Goal: Task Accomplishment & Management: Manage account settings

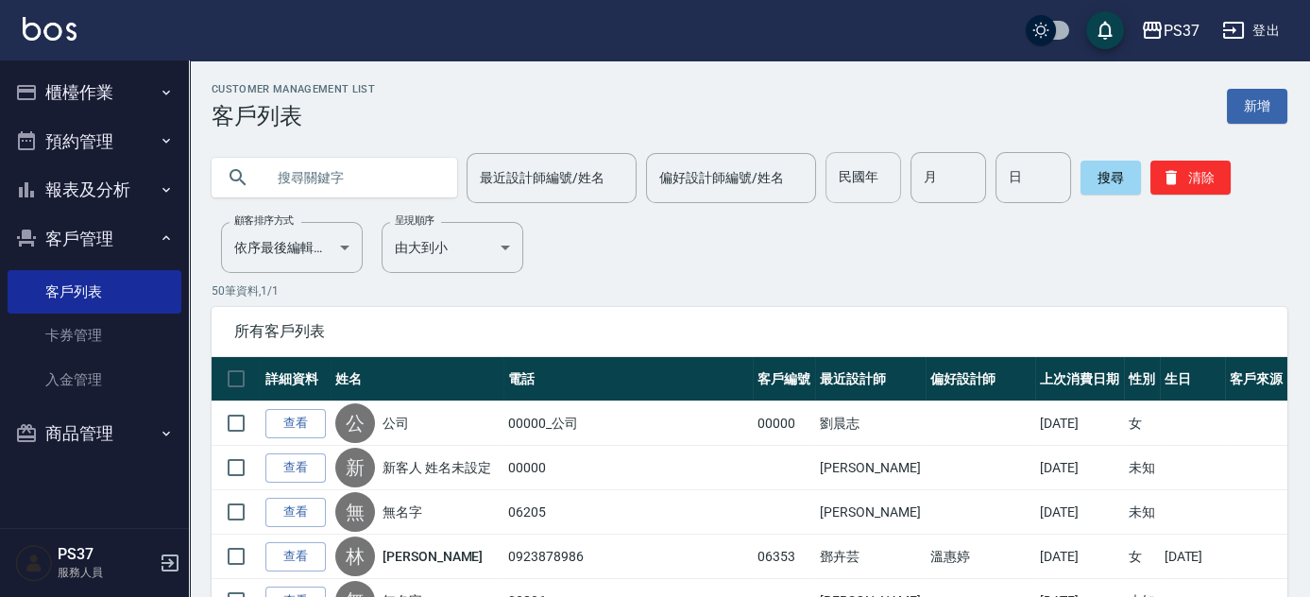
click at [886, 158] on input "民國年" at bounding box center [864, 177] width 76 height 51
type input "79"
type input "6"
type input "28"
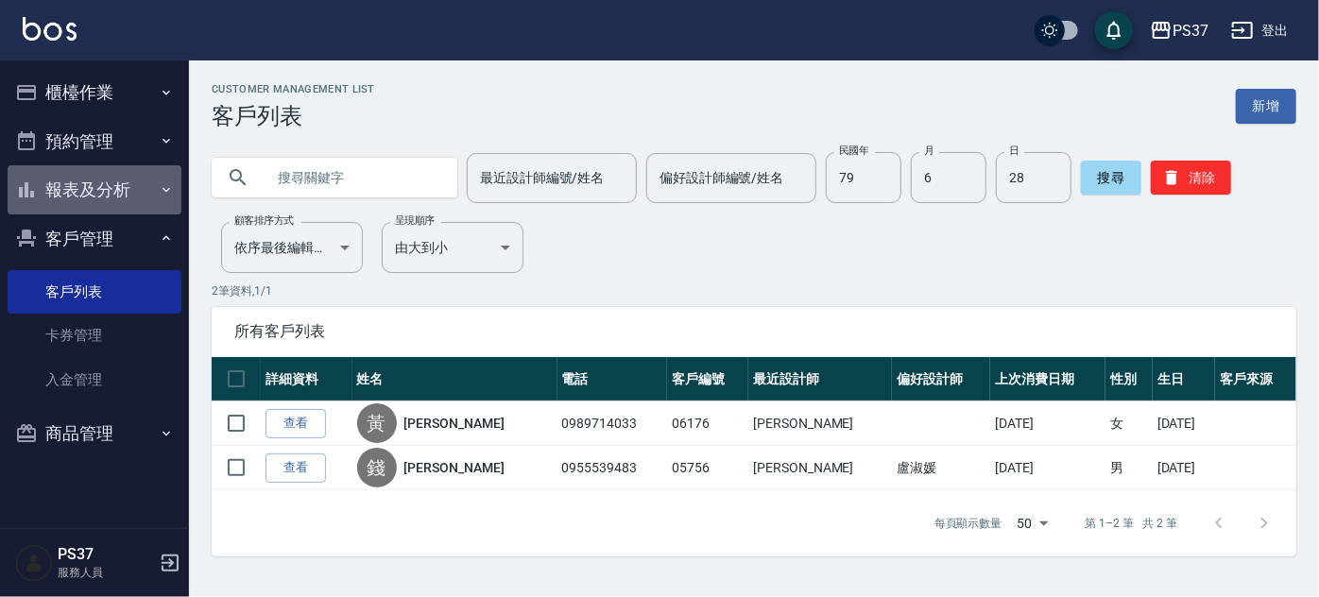
click at [84, 189] on button "報表及分析" at bounding box center [95, 189] width 174 height 49
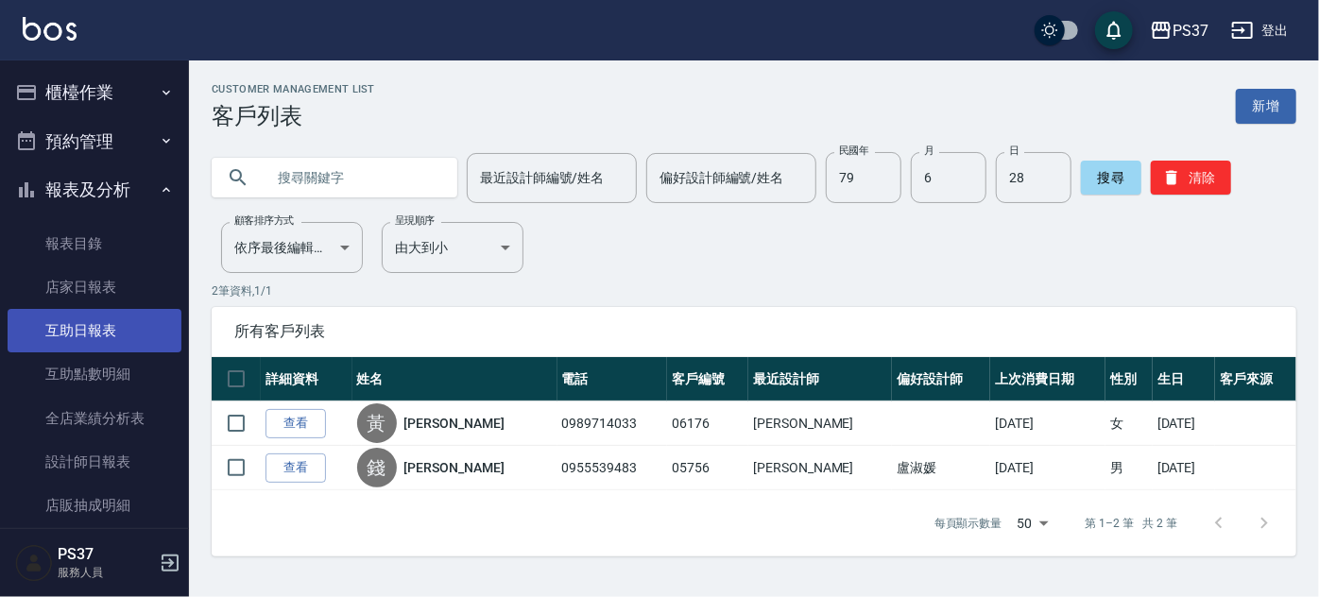
click at [118, 329] on link "互助日報表" at bounding box center [95, 330] width 174 height 43
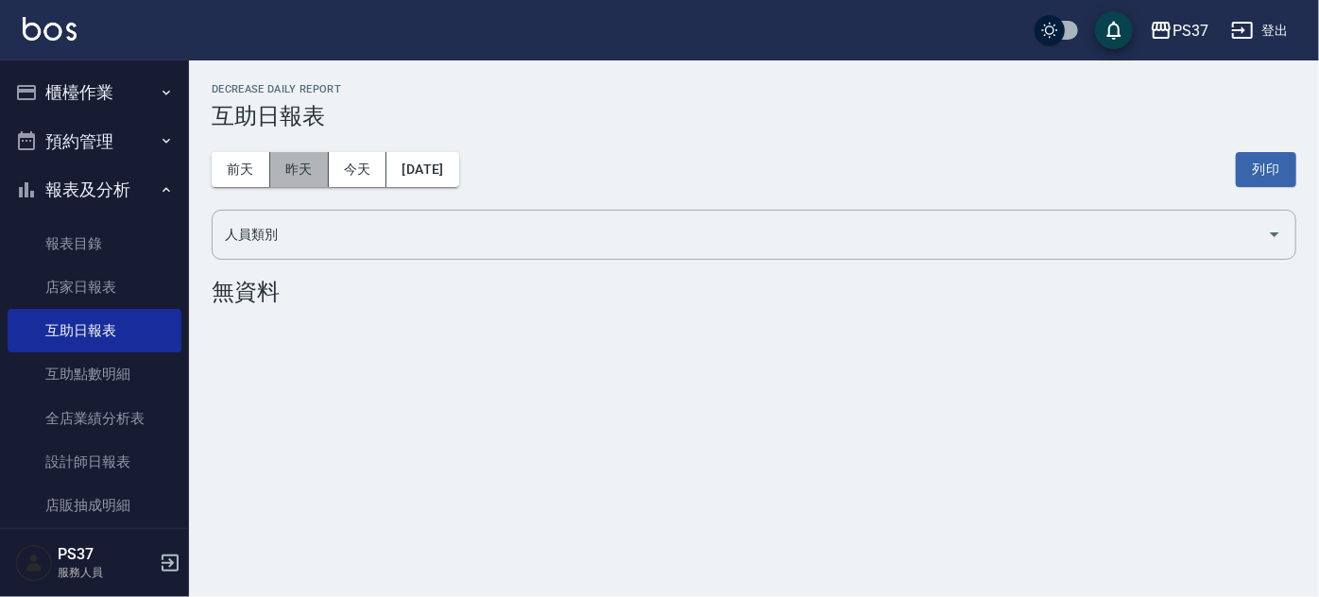
click at [282, 176] on button "昨天" at bounding box center [299, 169] width 59 height 35
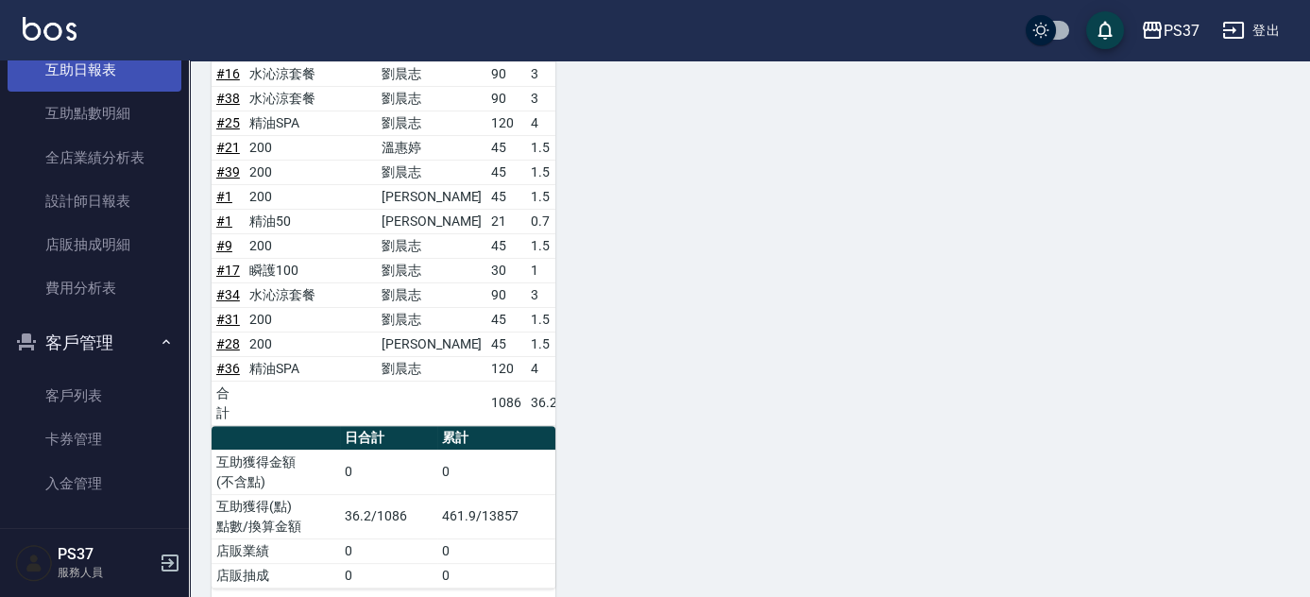
scroll to position [316, 0]
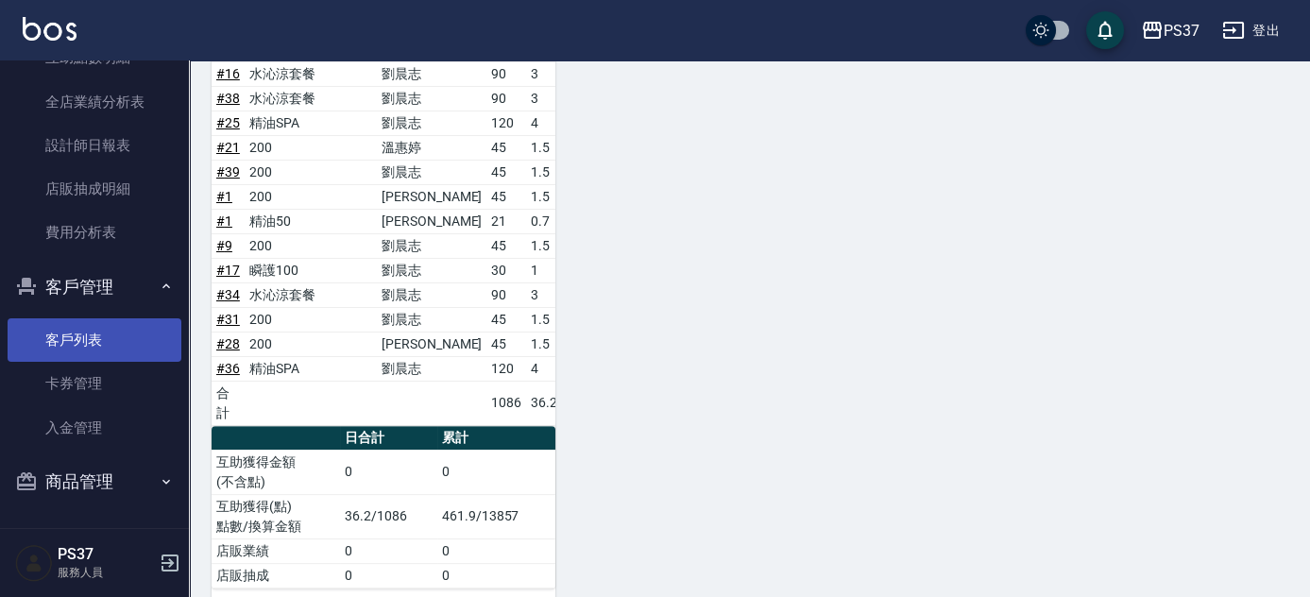
click at [70, 336] on link "客戶列表" at bounding box center [95, 339] width 174 height 43
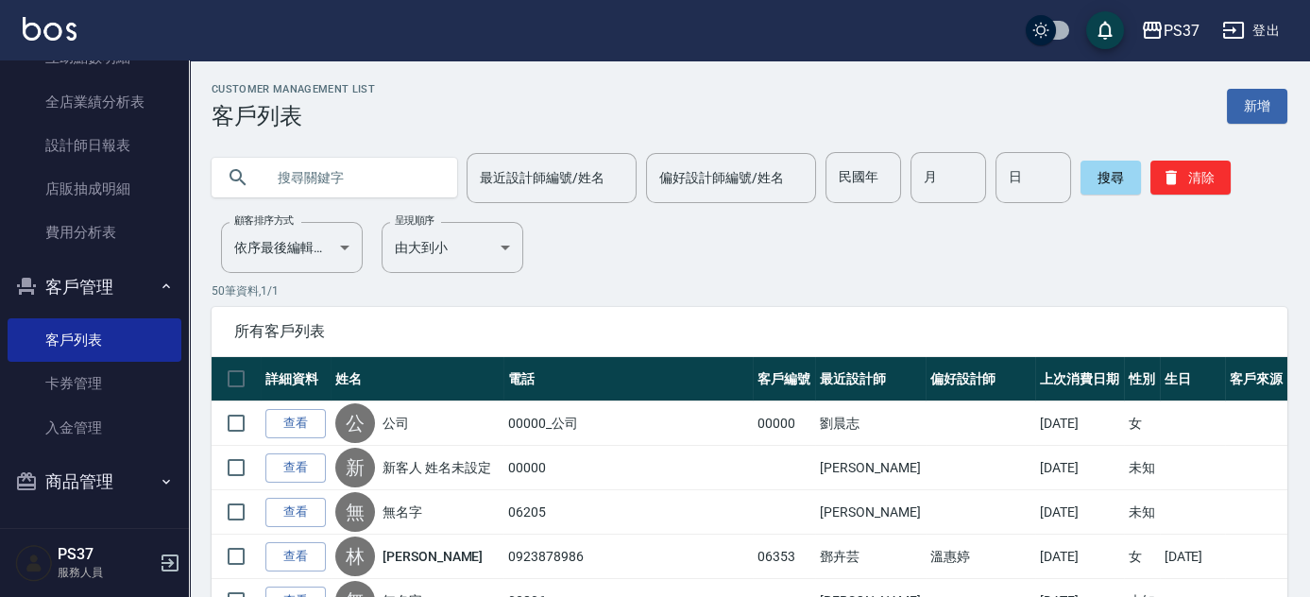
click at [1183, 186] on button "清除" at bounding box center [1190, 178] width 80 height 34
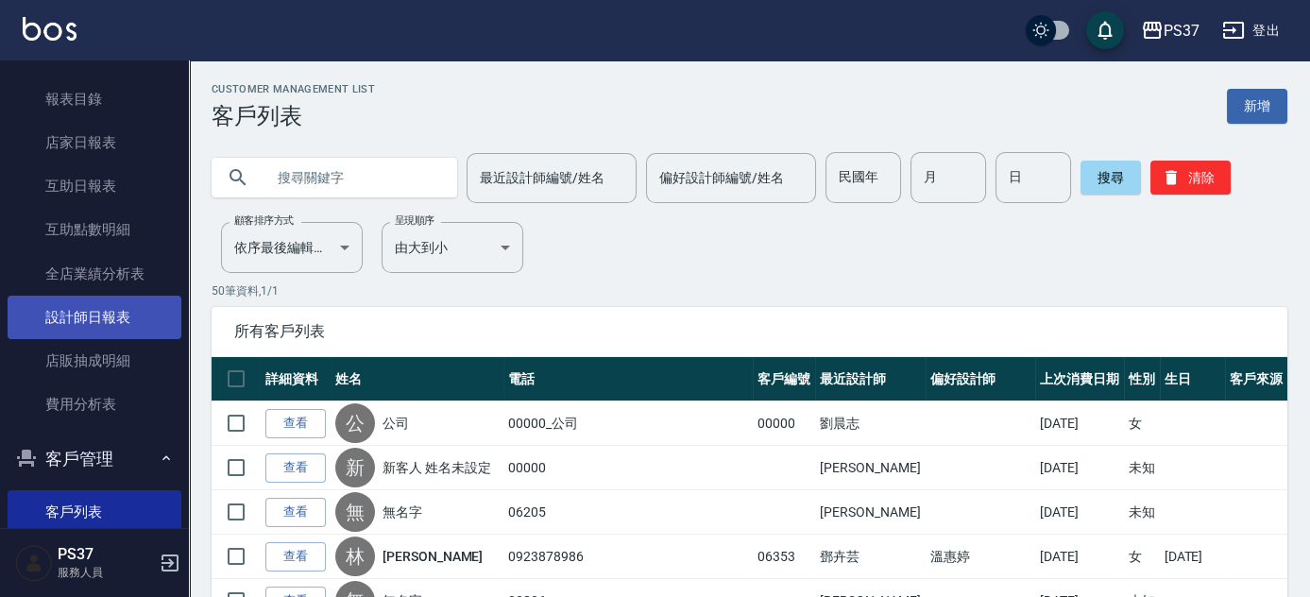
click at [55, 308] on link "設計師日報表" at bounding box center [95, 317] width 174 height 43
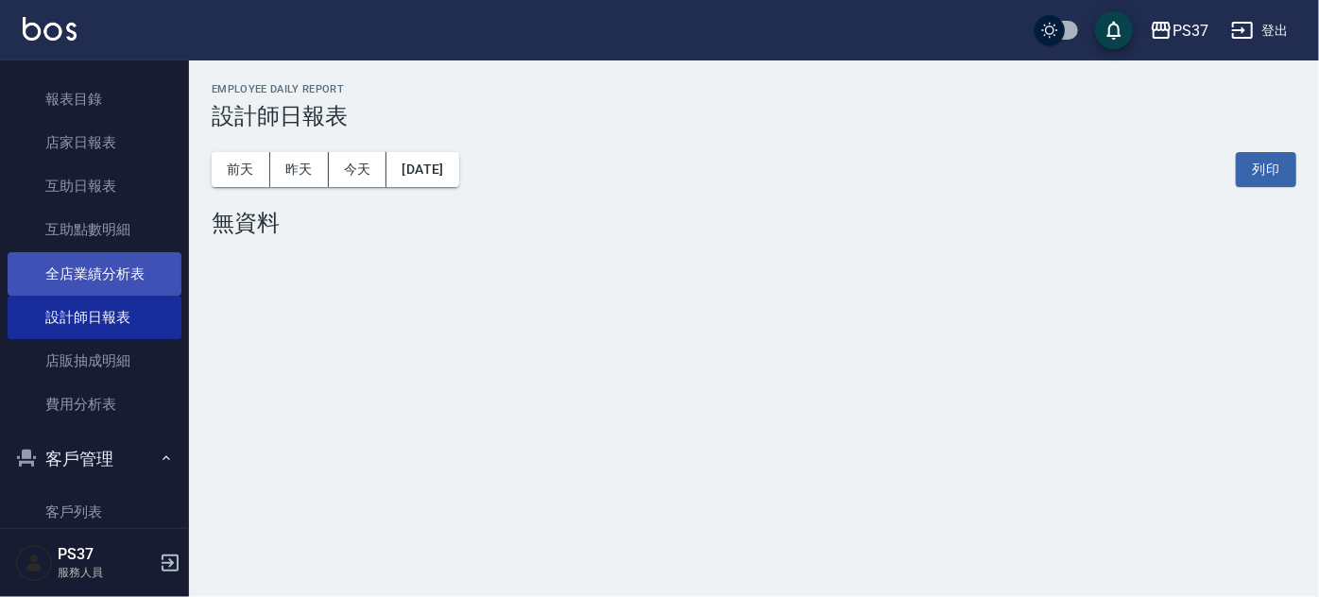
click at [83, 286] on link "全店業績分析表" at bounding box center [95, 273] width 174 height 43
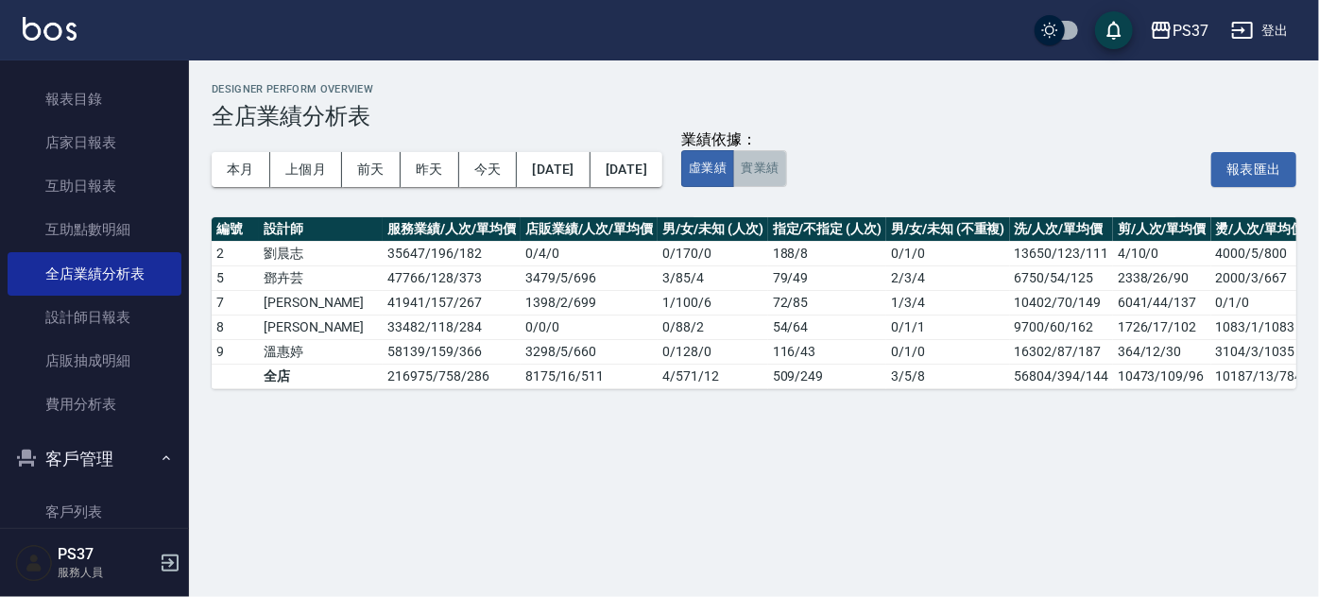
click at [786, 163] on button "實業績" at bounding box center [759, 168] width 53 height 37
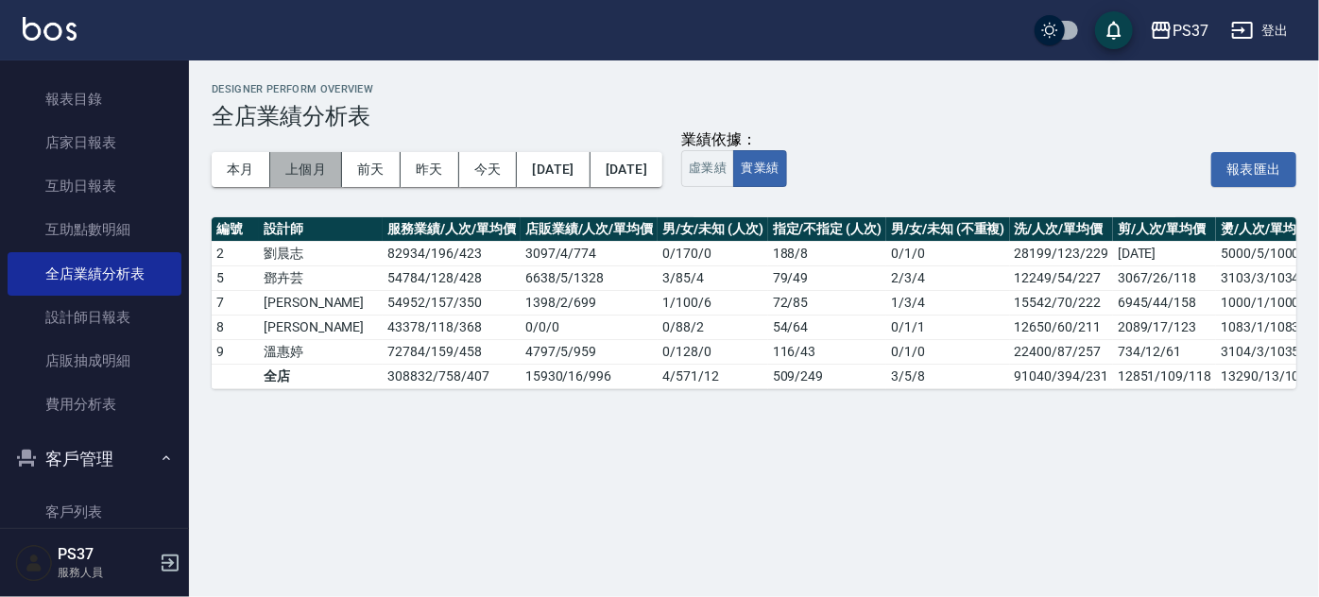
click at [292, 169] on button "上個月" at bounding box center [306, 169] width 72 height 35
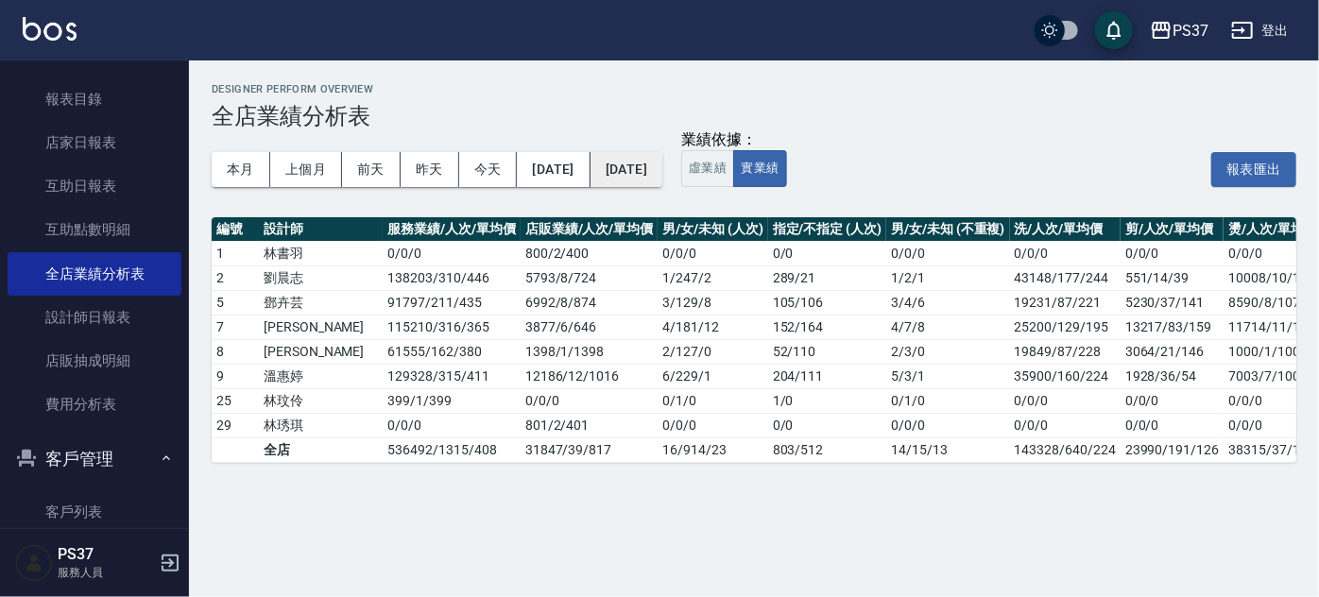
click at [661, 165] on button "[DATE]" at bounding box center [626, 169] width 72 height 35
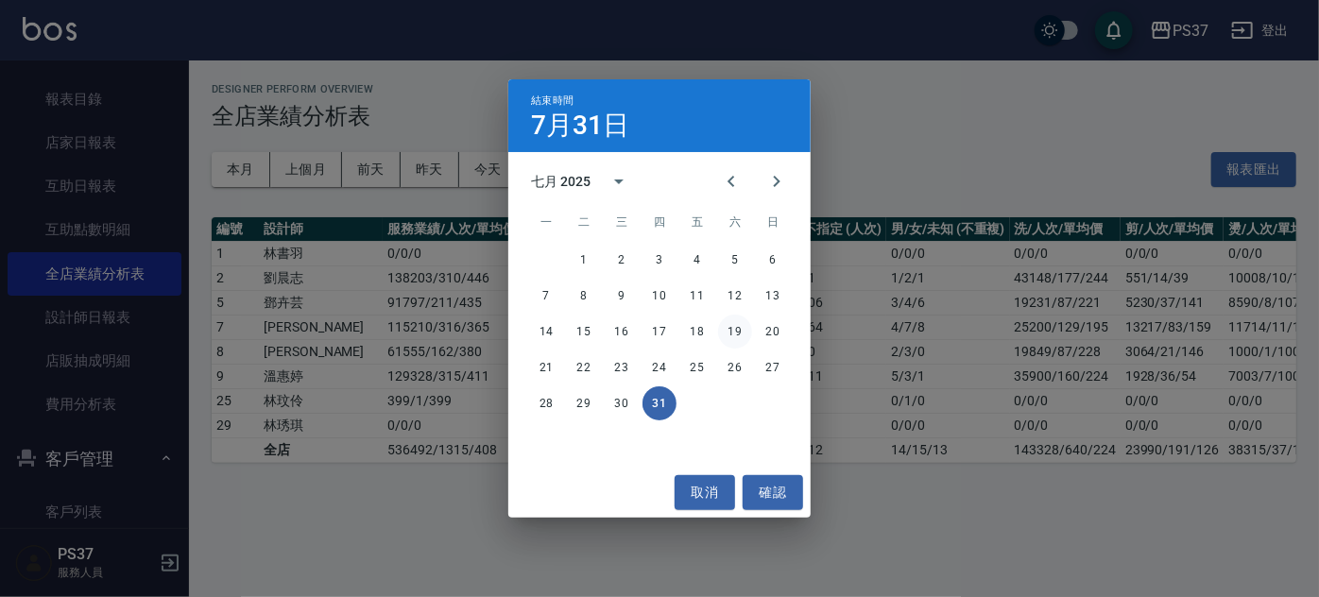
click at [733, 332] on button "19" at bounding box center [735, 332] width 34 height 34
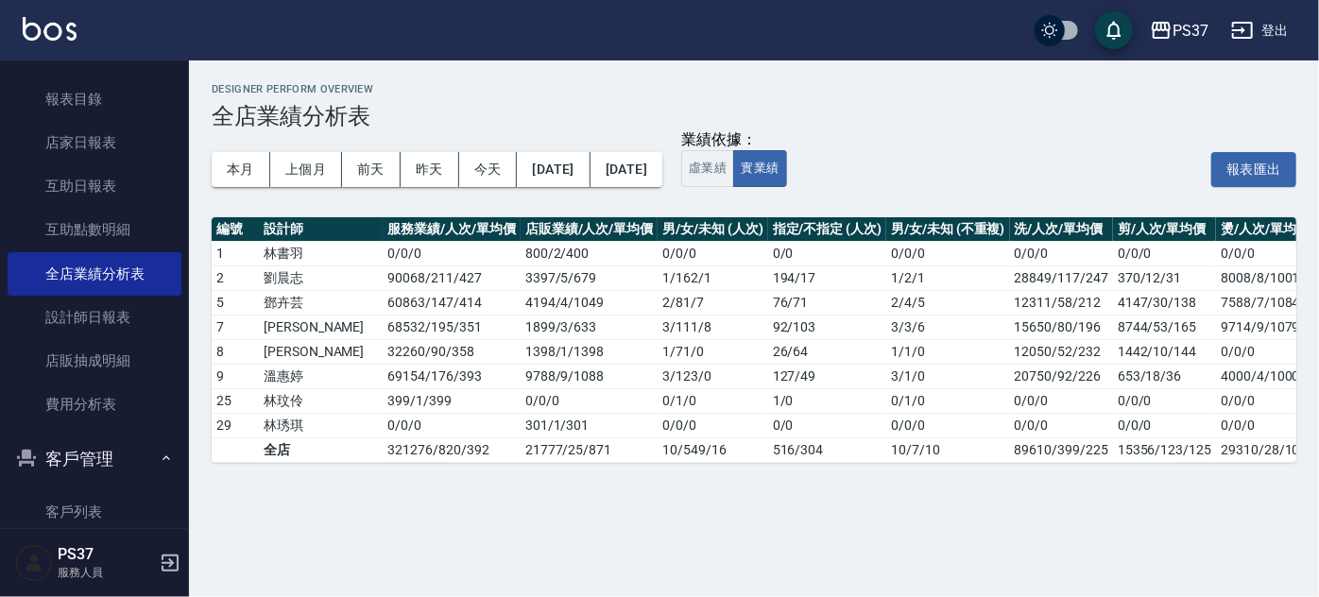
click at [762, 196] on div "本月 上個月 [DATE] [DATE] [DATE] [DATE] [DATE] 業績依據： 虛業績 實業績 報表匯出" at bounding box center [754, 169] width 1084 height 80
click at [662, 178] on button "[DATE]" at bounding box center [626, 169] width 72 height 35
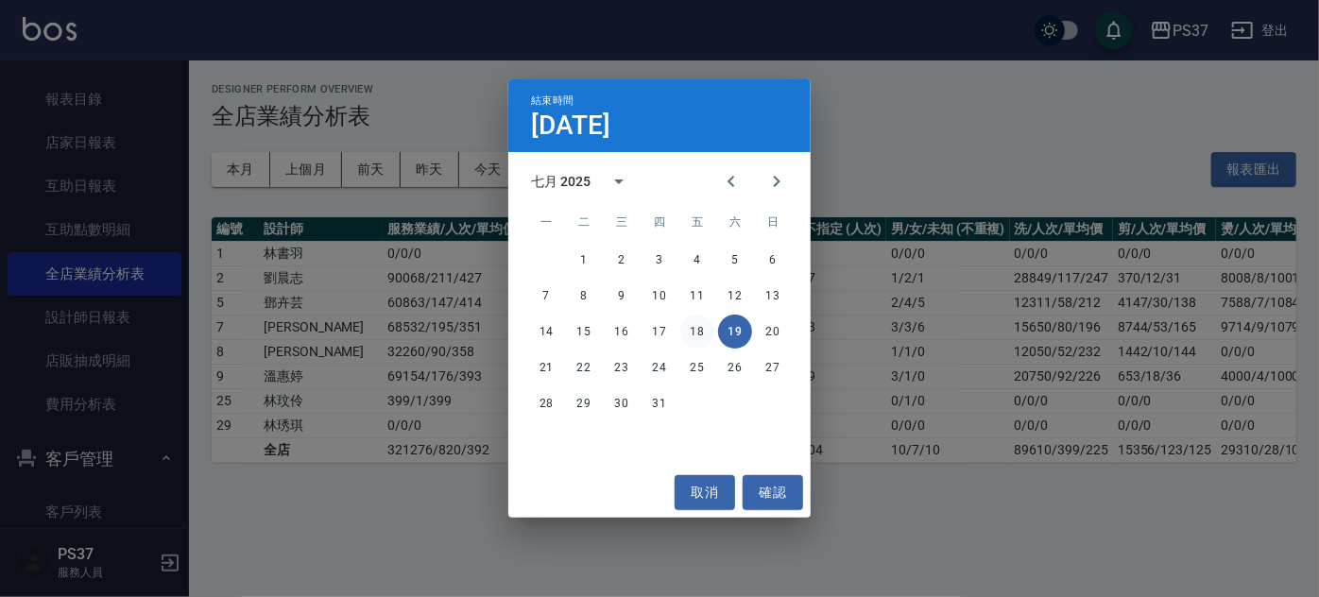
click at [696, 332] on button "18" at bounding box center [697, 332] width 34 height 34
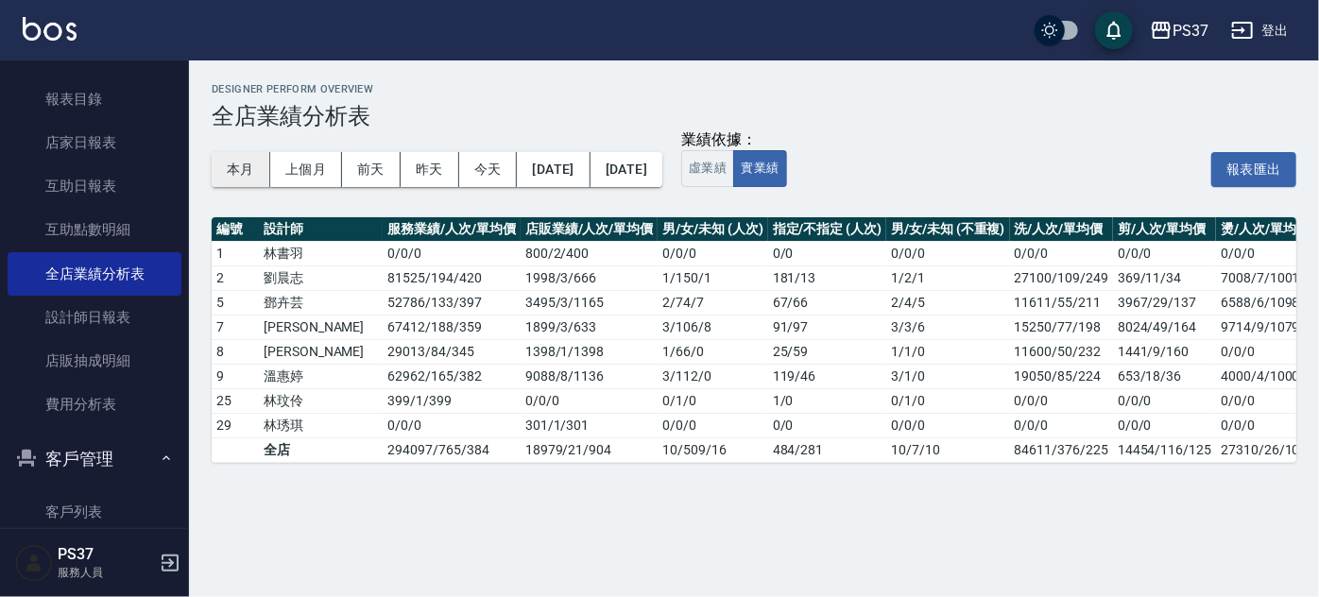
click at [251, 165] on button "本月" at bounding box center [241, 169] width 59 height 35
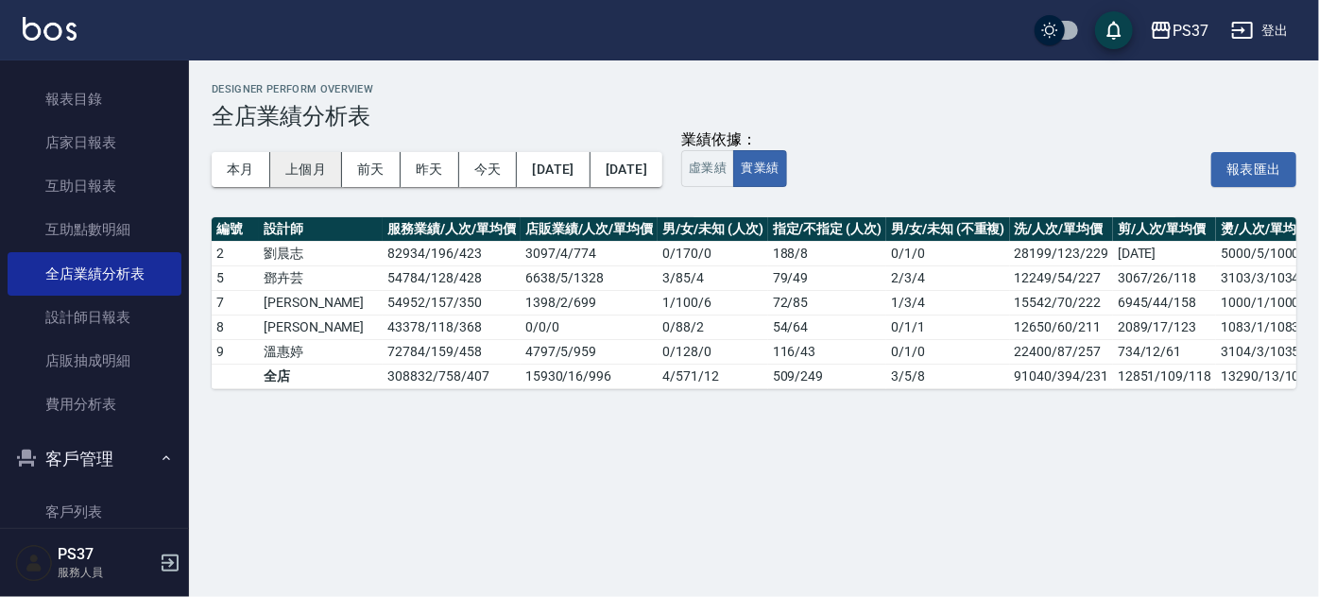
click at [298, 156] on button "上個月" at bounding box center [306, 169] width 72 height 35
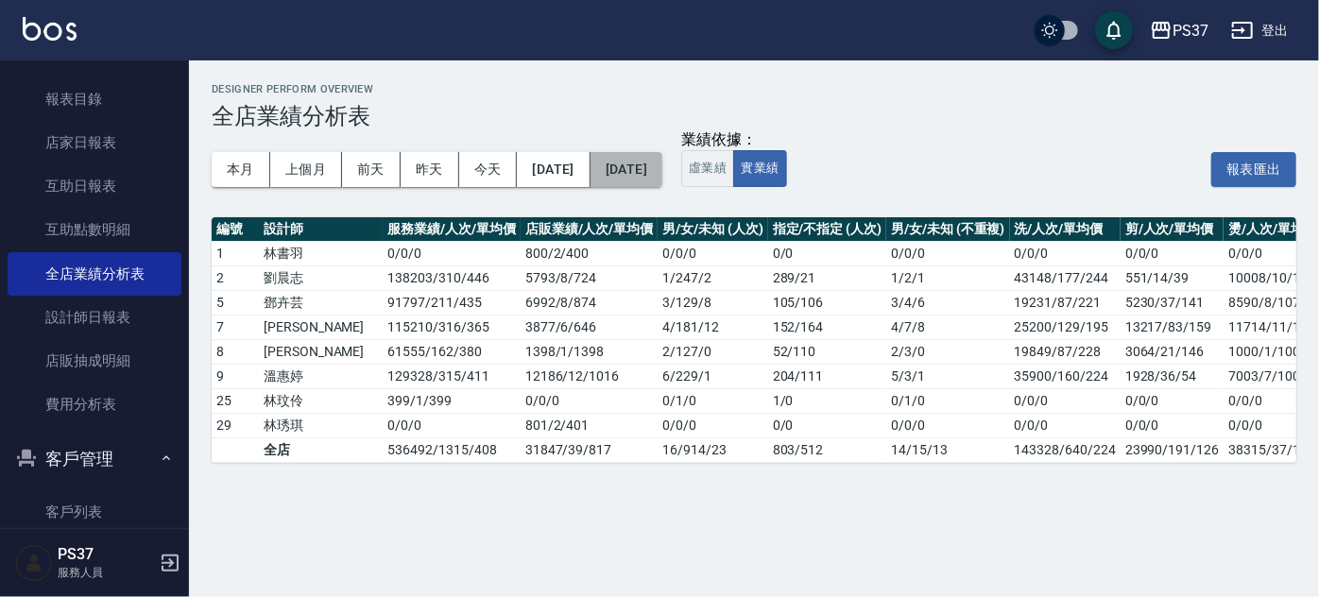
click at [662, 171] on button "[DATE]" at bounding box center [626, 169] width 72 height 35
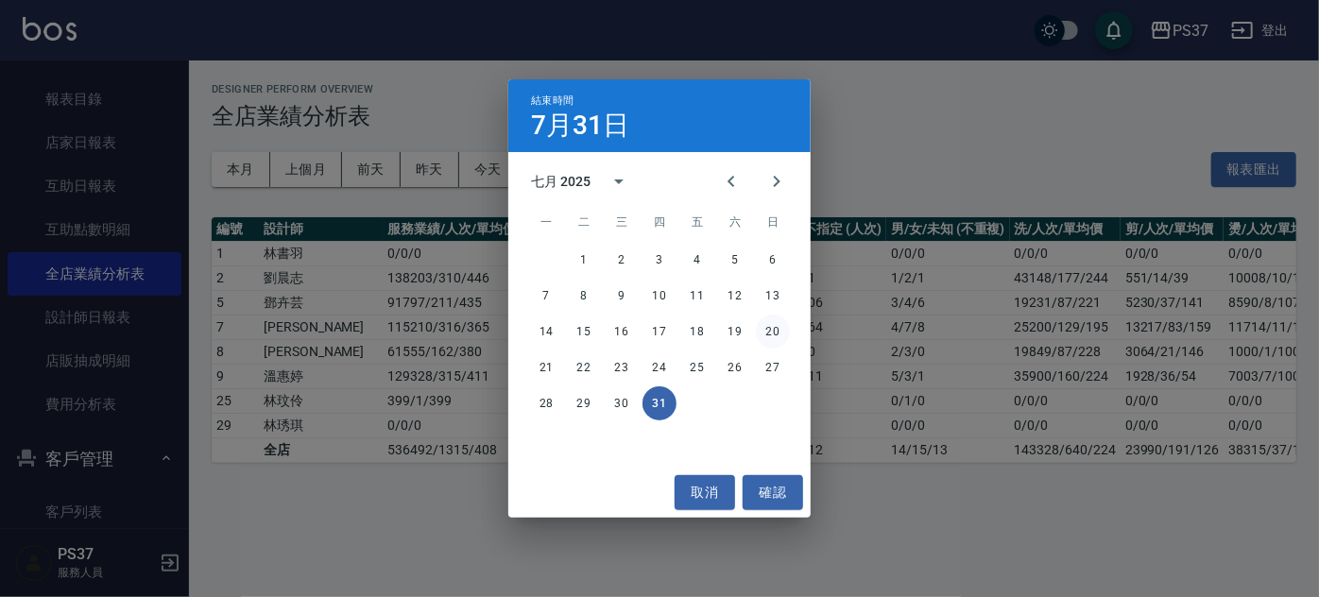
click at [771, 337] on button "20" at bounding box center [773, 332] width 34 height 34
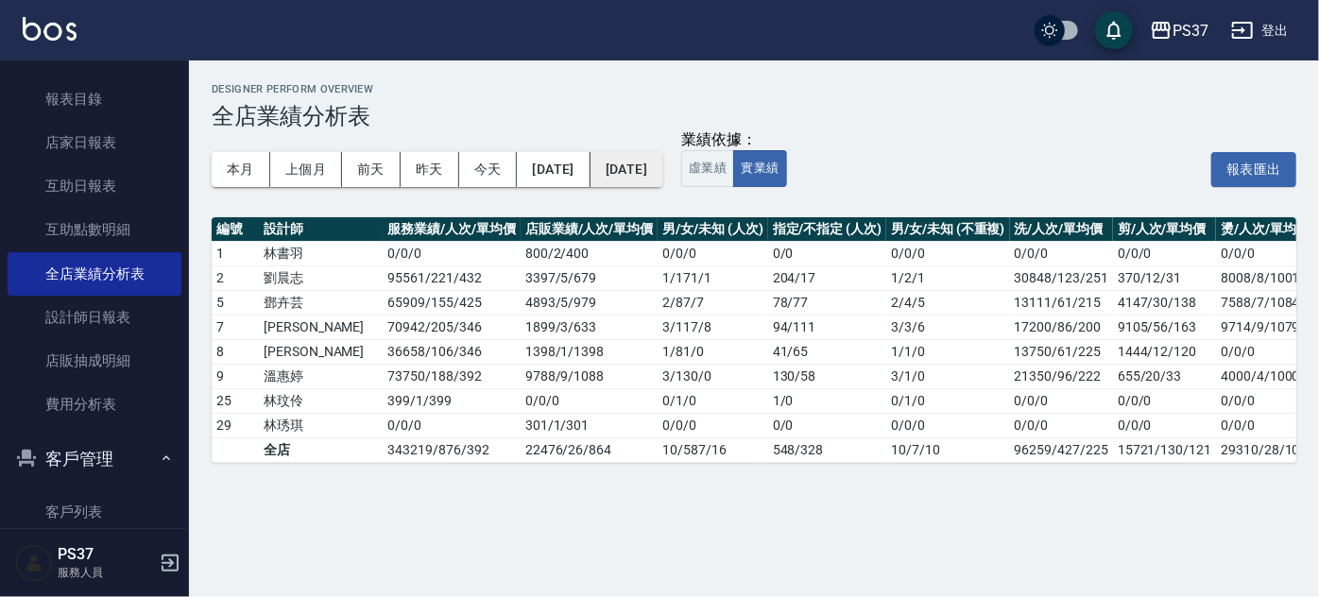
click at [662, 172] on button "[DATE]" at bounding box center [626, 169] width 72 height 35
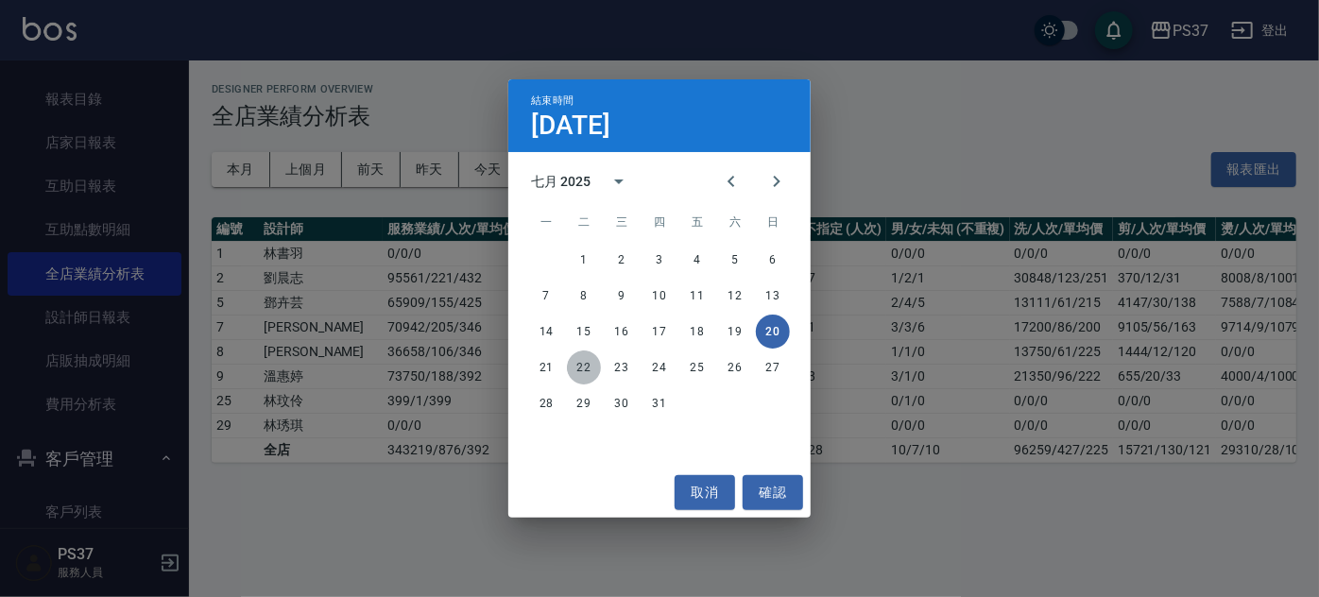
click at [588, 361] on button "22" at bounding box center [584, 367] width 34 height 34
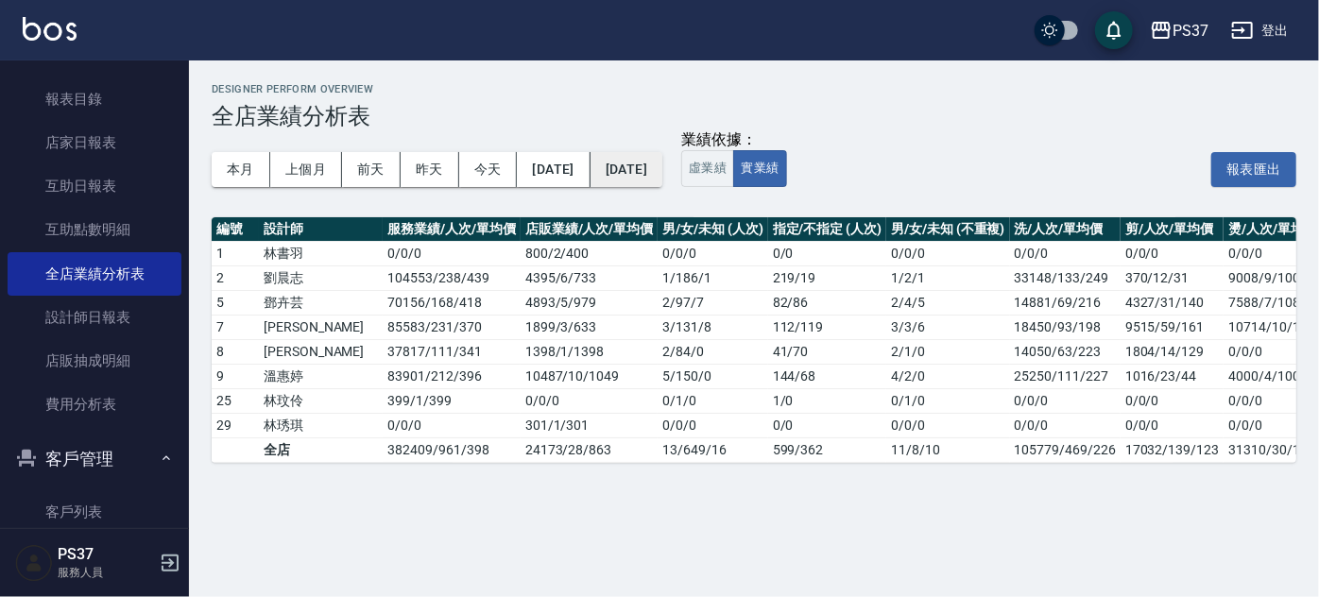
click at [662, 155] on button "[DATE]" at bounding box center [626, 169] width 72 height 35
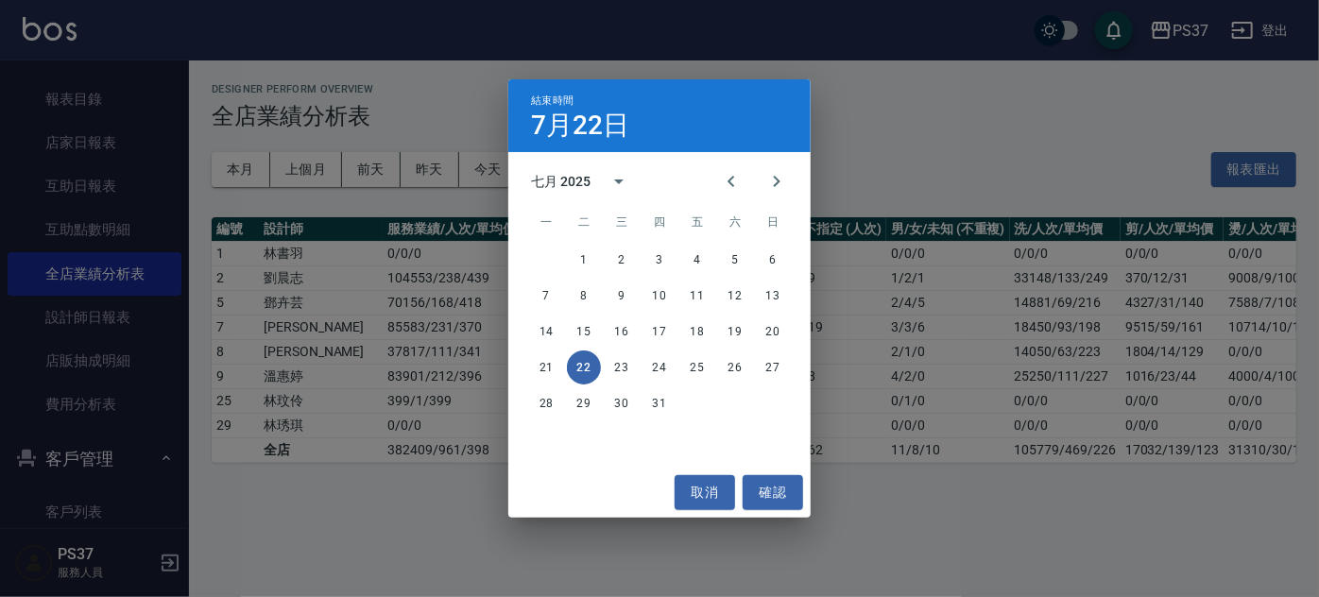
click at [676, 366] on div "21 22 23 24 25 26 27" at bounding box center [659, 367] width 302 height 34
click at [671, 367] on button "24" at bounding box center [659, 367] width 34 height 34
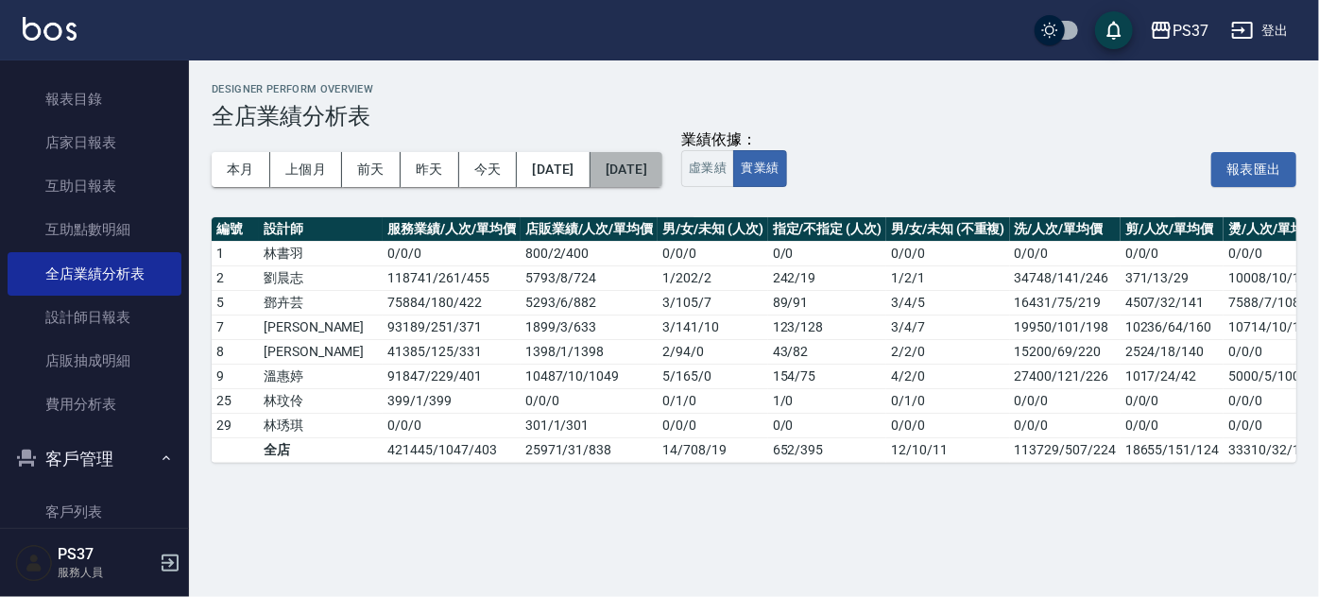
click at [662, 155] on button "[DATE]" at bounding box center [626, 169] width 72 height 35
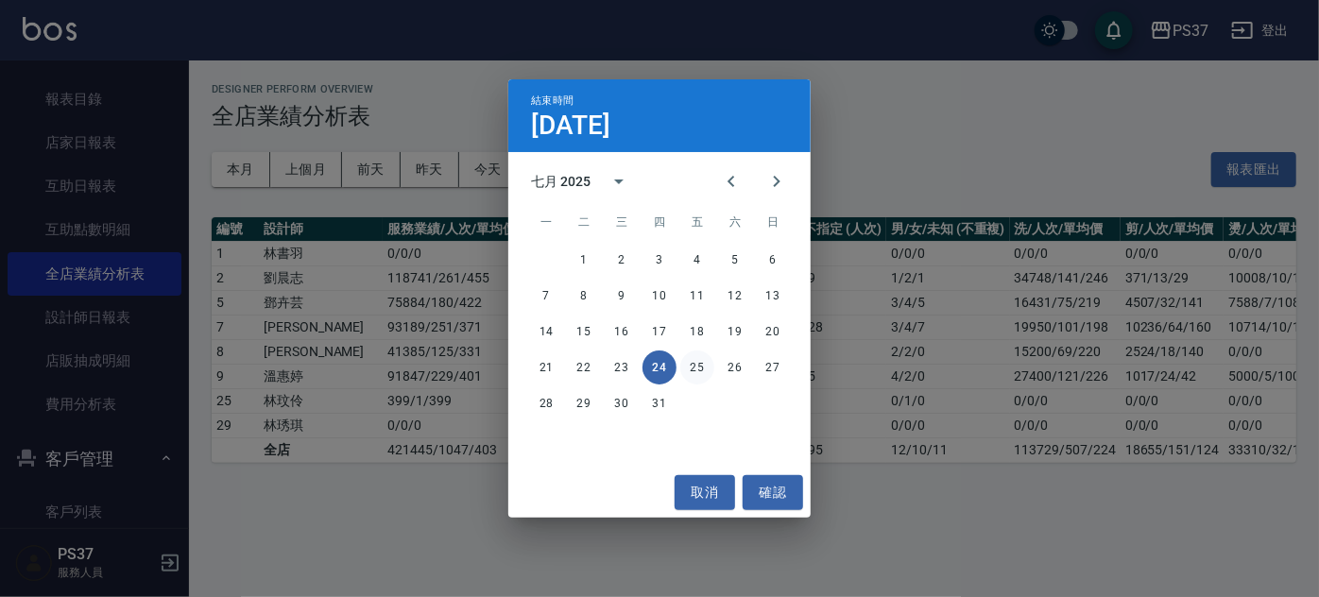
click at [695, 364] on button "25" at bounding box center [697, 367] width 34 height 34
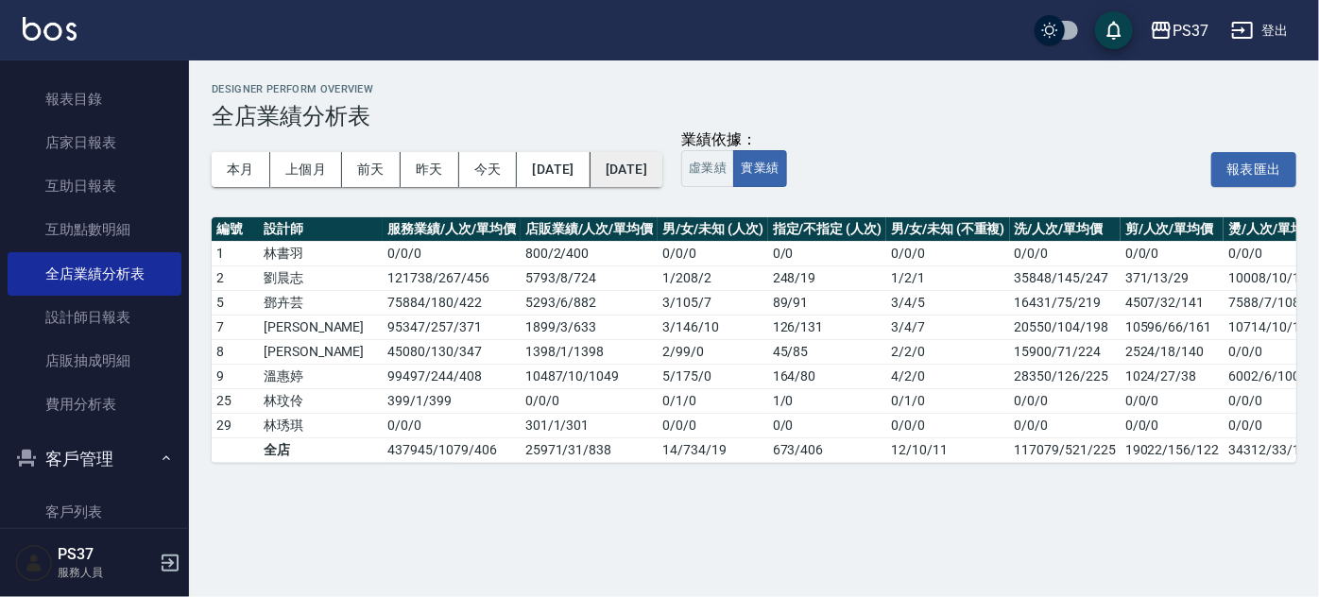
click at [662, 167] on button "[DATE]" at bounding box center [626, 169] width 72 height 35
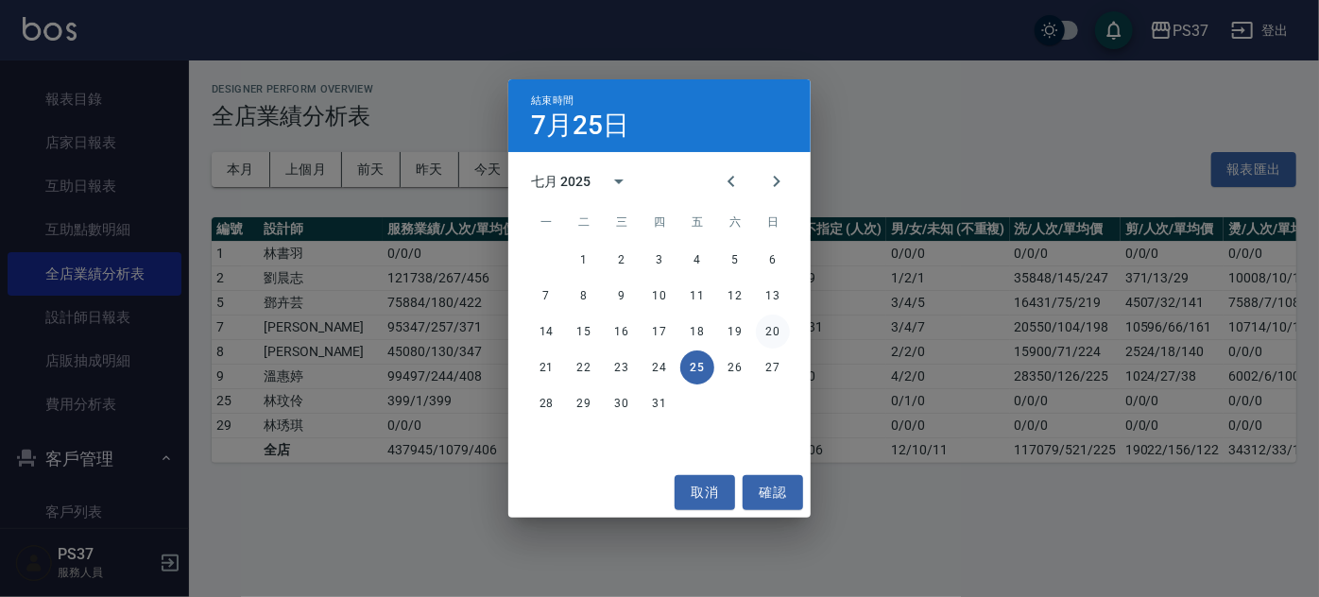
click at [758, 331] on button "20" at bounding box center [773, 332] width 34 height 34
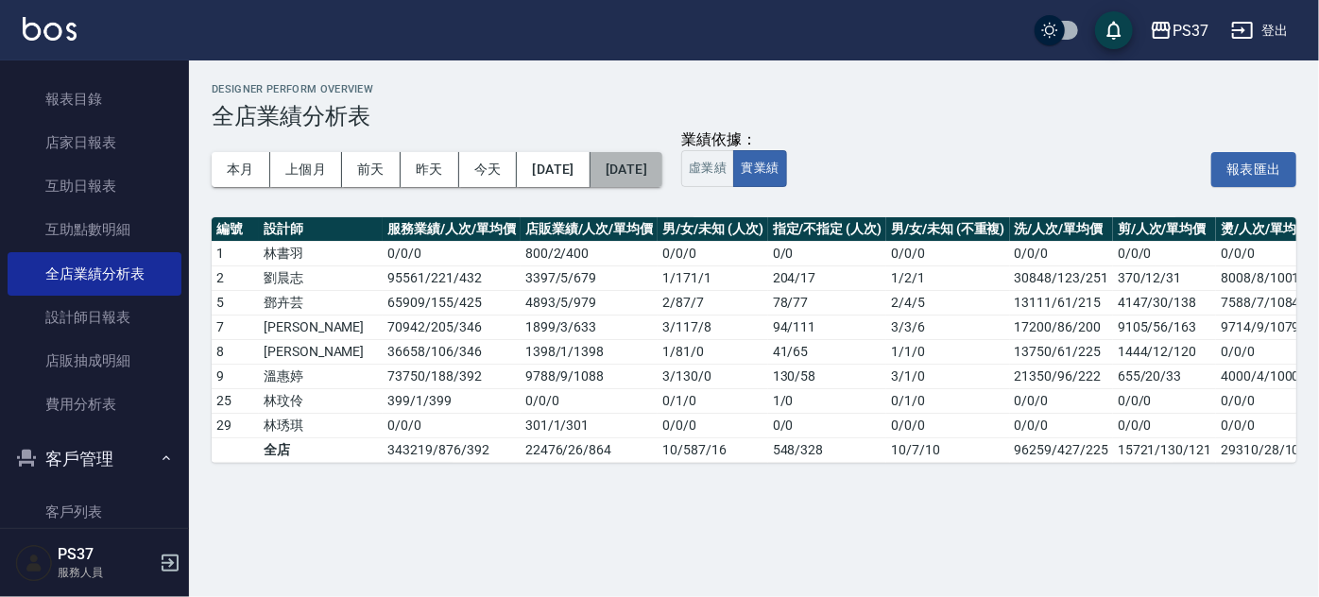
click at [662, 160] on button "[DATE]" at bounding box center [626, 169] width 72 height 35
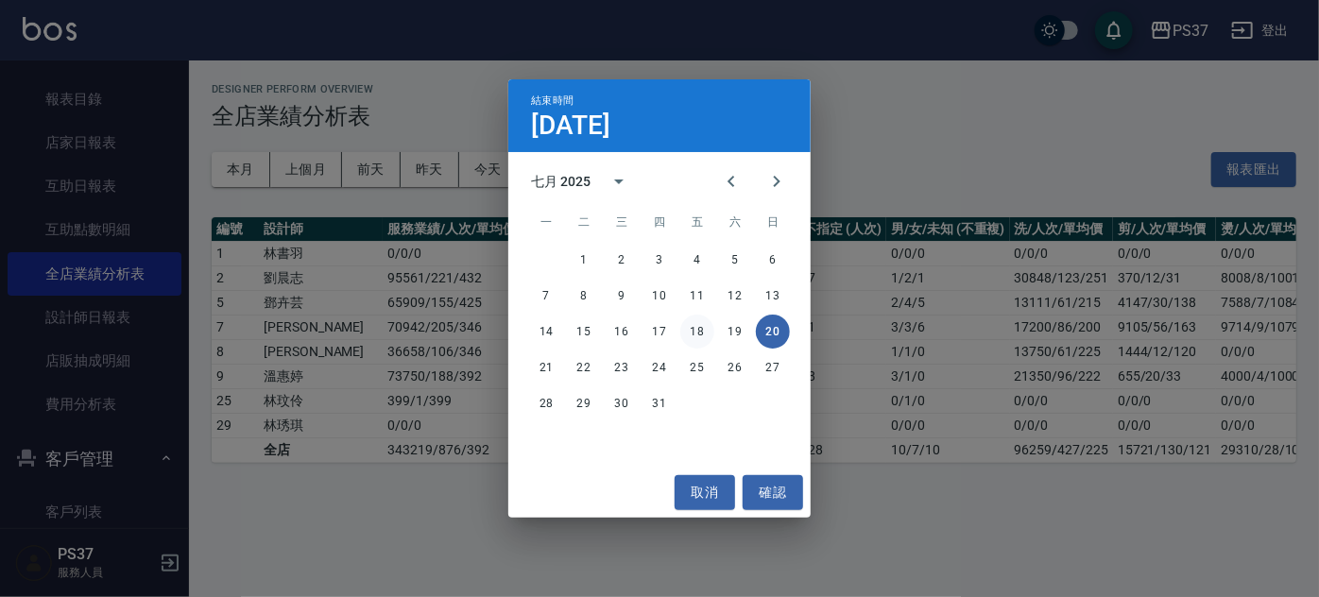
click at [703, 335] on button "18" at bounding box center [697, 332] width 34 height 34
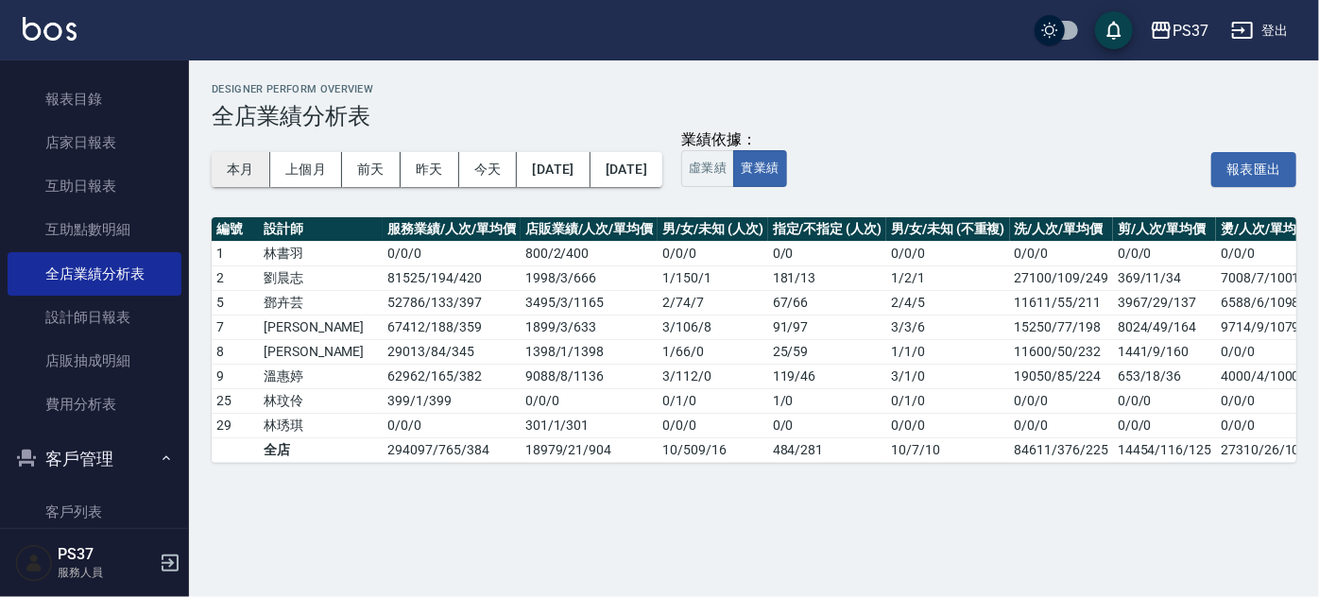
click at [245, 174] on button "本月" at bounding box center [241, 169] width 59 height 35
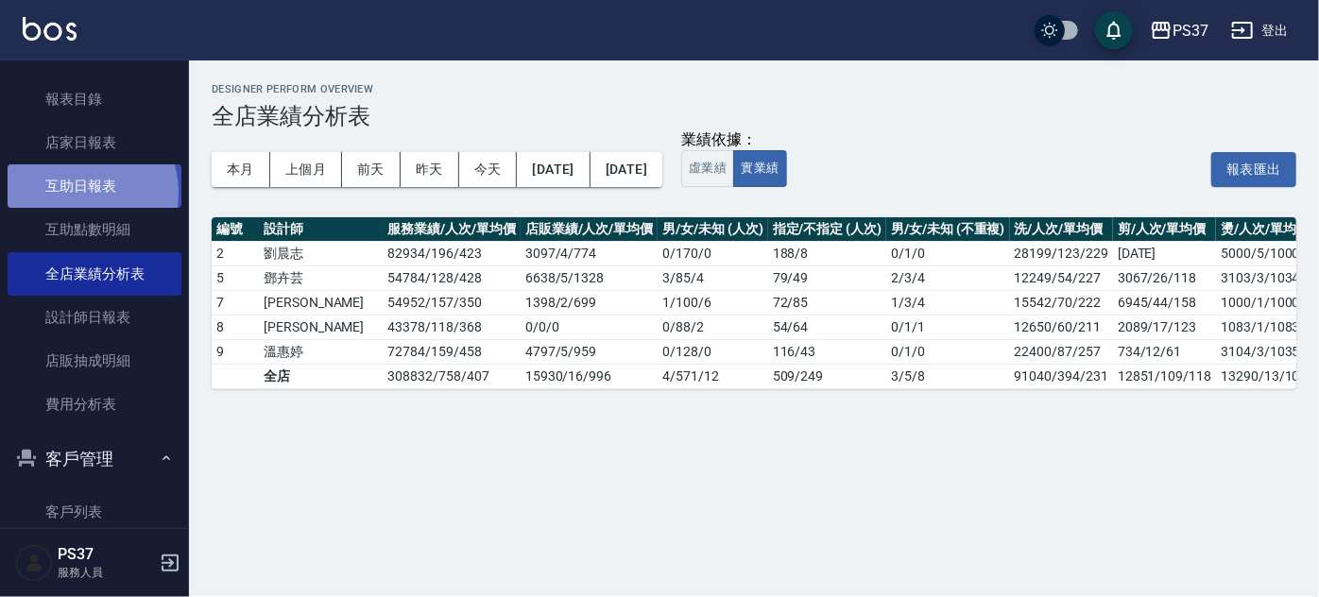
click at [76, 193] on link "互助日報表" at bounding box center [95, 185] width 174 height 43
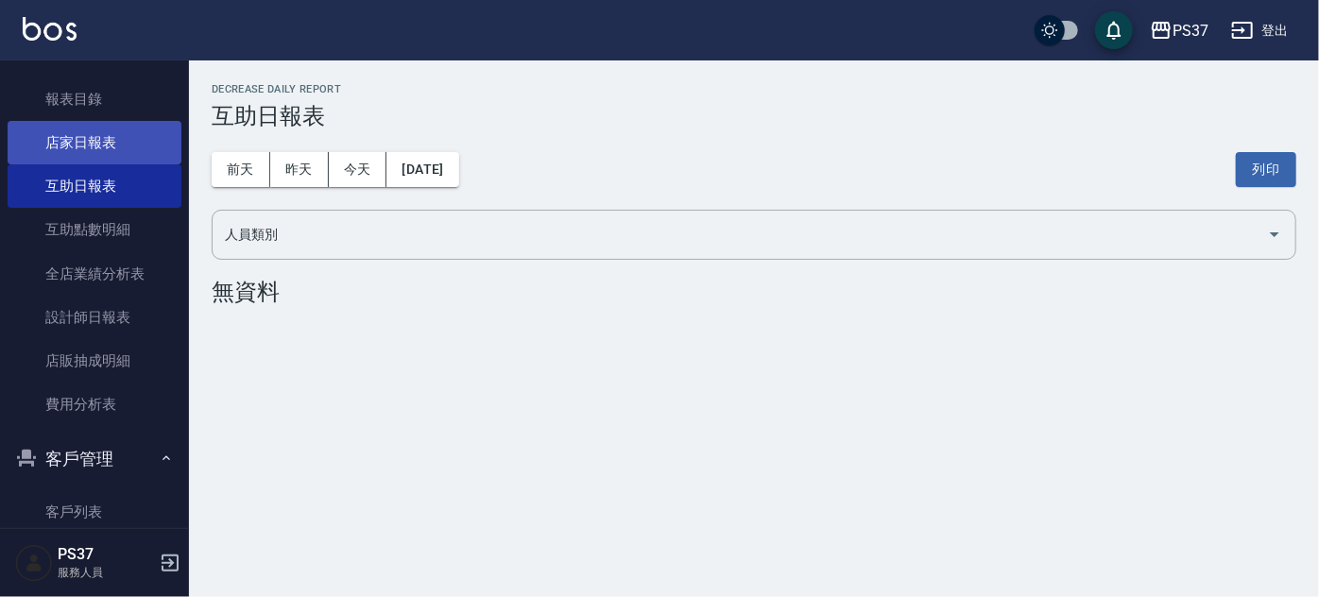
click at [69, 160] on link "店家日報表" at bounding box center [95, 142] width 174 height 43
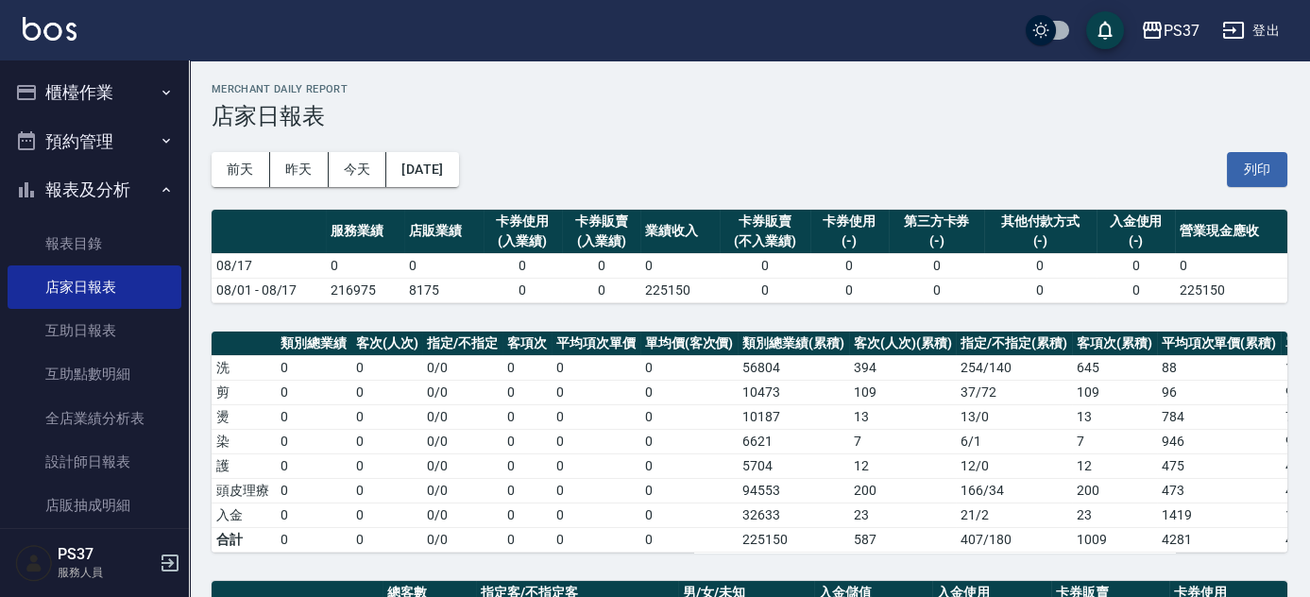
click at [77, 84] on button "櫃檯作業" at bounding box center [95, 92] width 174 height 49
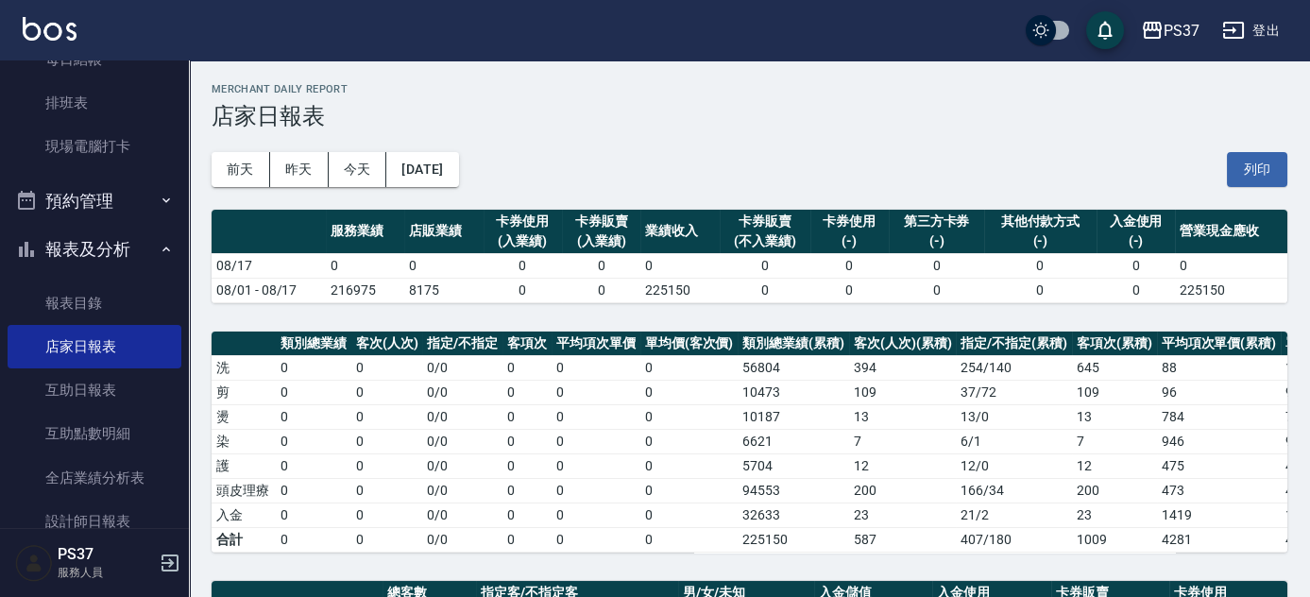
scroll to position [343, 0]
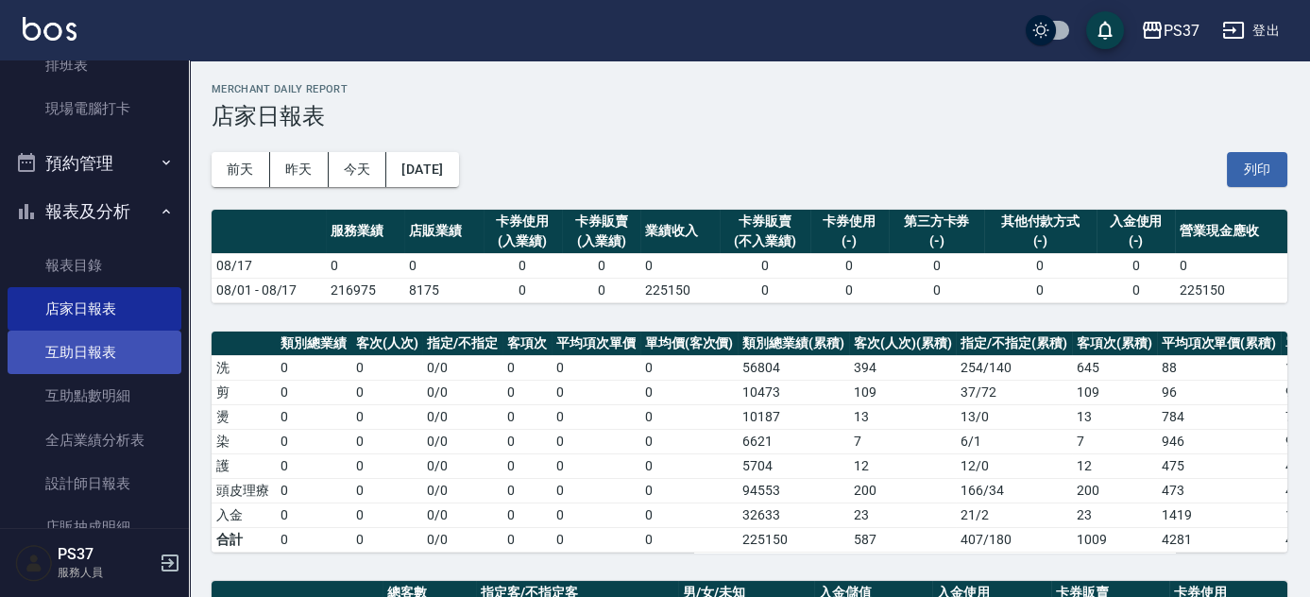
click at [81, 361] on link "互助日報表" at bounding box center [95, 352] width 174 height 43
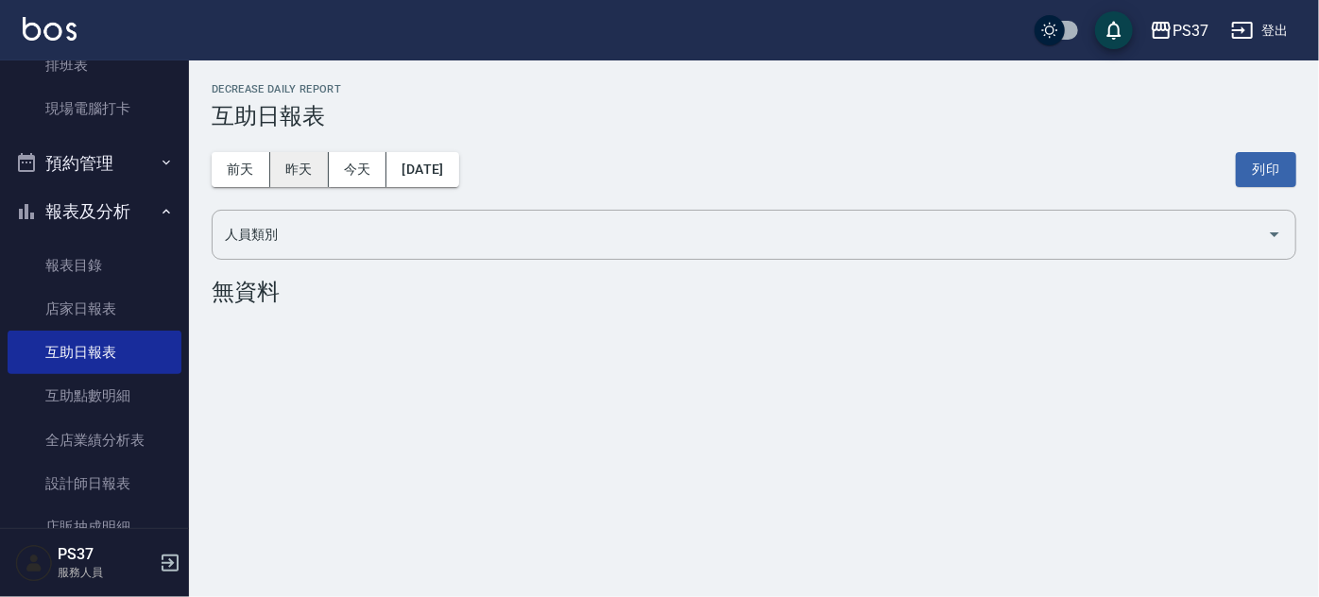
click at [298, 176] on button "昨天" at bounding box center [299, 169] width 59 height 35
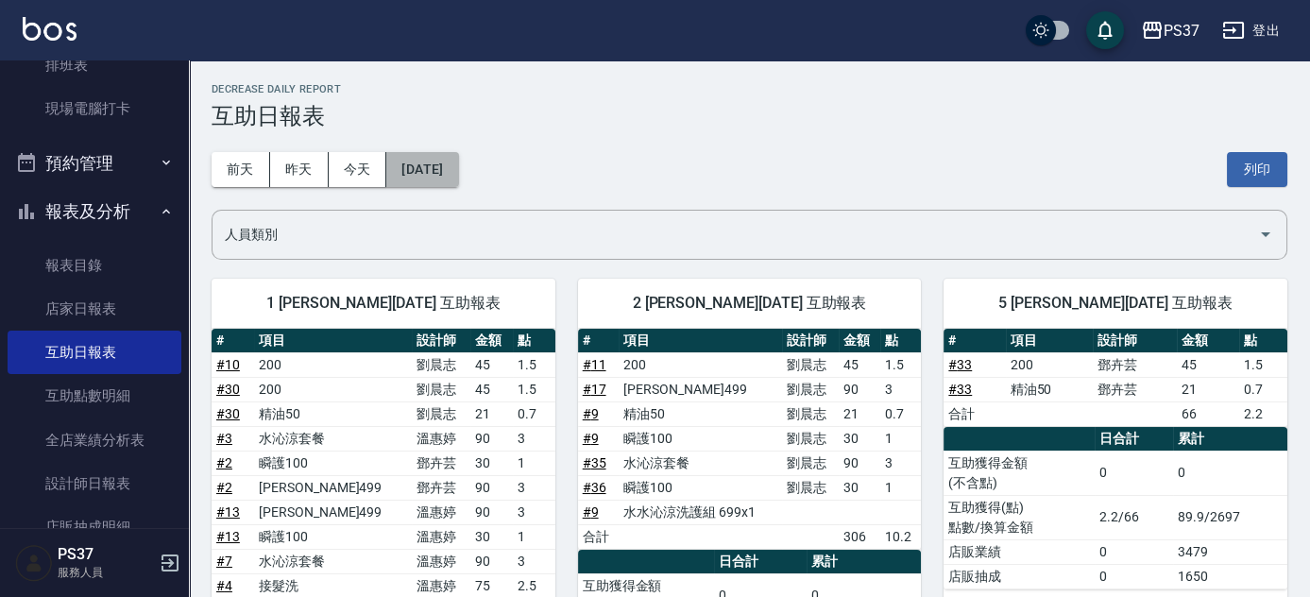
click at [420, 166] on button "[DATE]" at bounding box center [422, 169] width 72 height 35
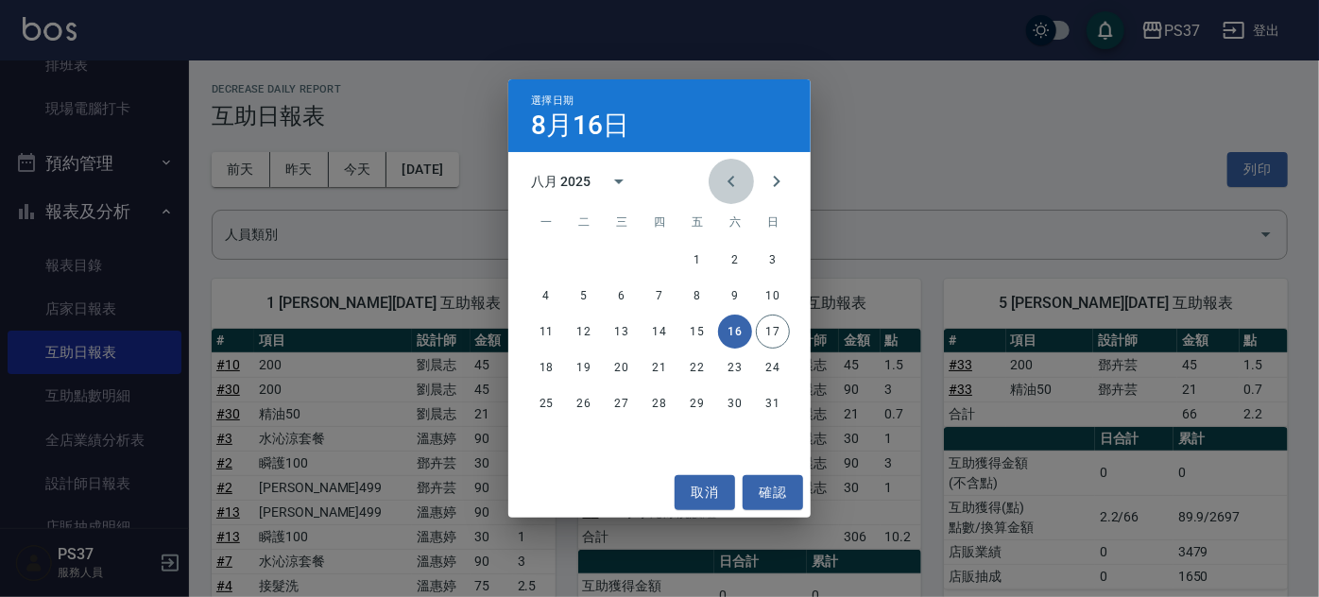
click at [728, 168] on button "Previous month" at bounding box center [730, 181] width 45 height 45
click at [630, 329] on button "16" at bounding box center [622, 332] width 34 height 34
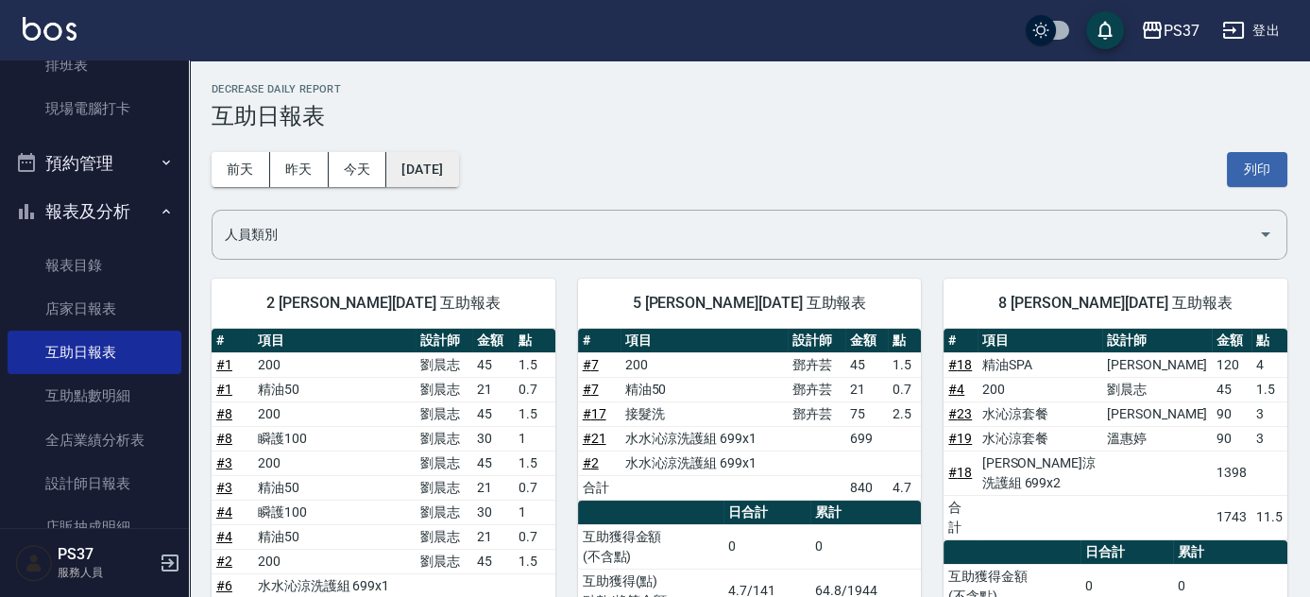
click at [458, 183] on button "[DATE]" at bounding box center [422, 169] width 72 height 35
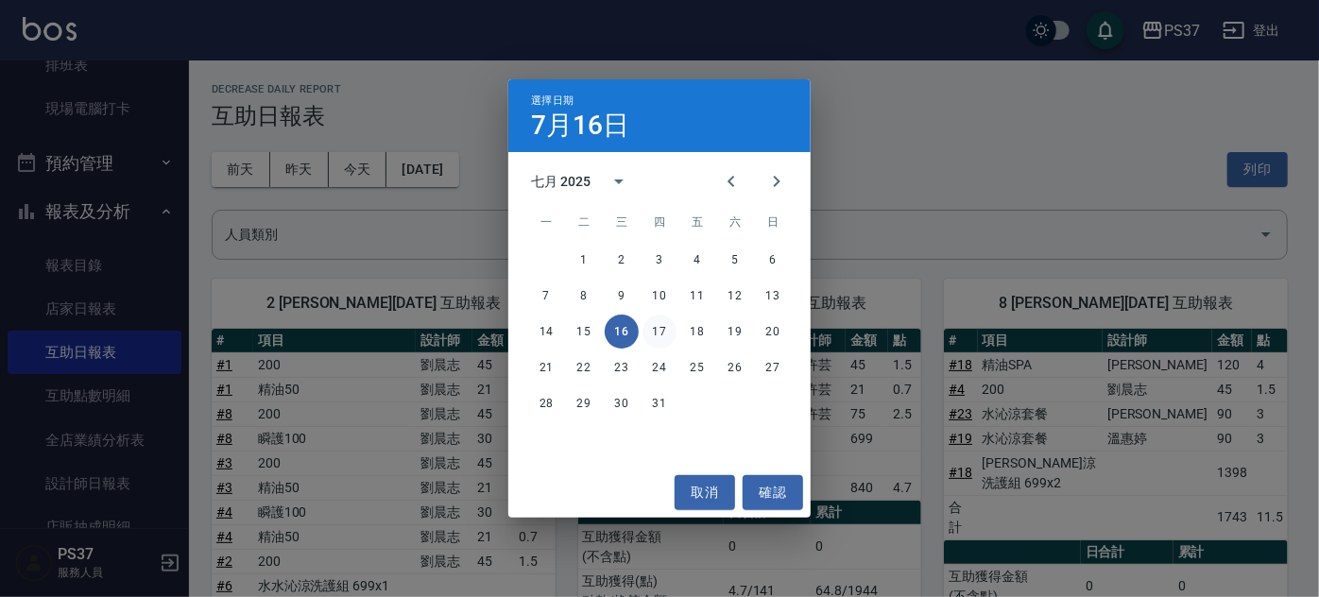
click at [648, 329] on button "17" at bounding box center [659, 332] width 34 height 34
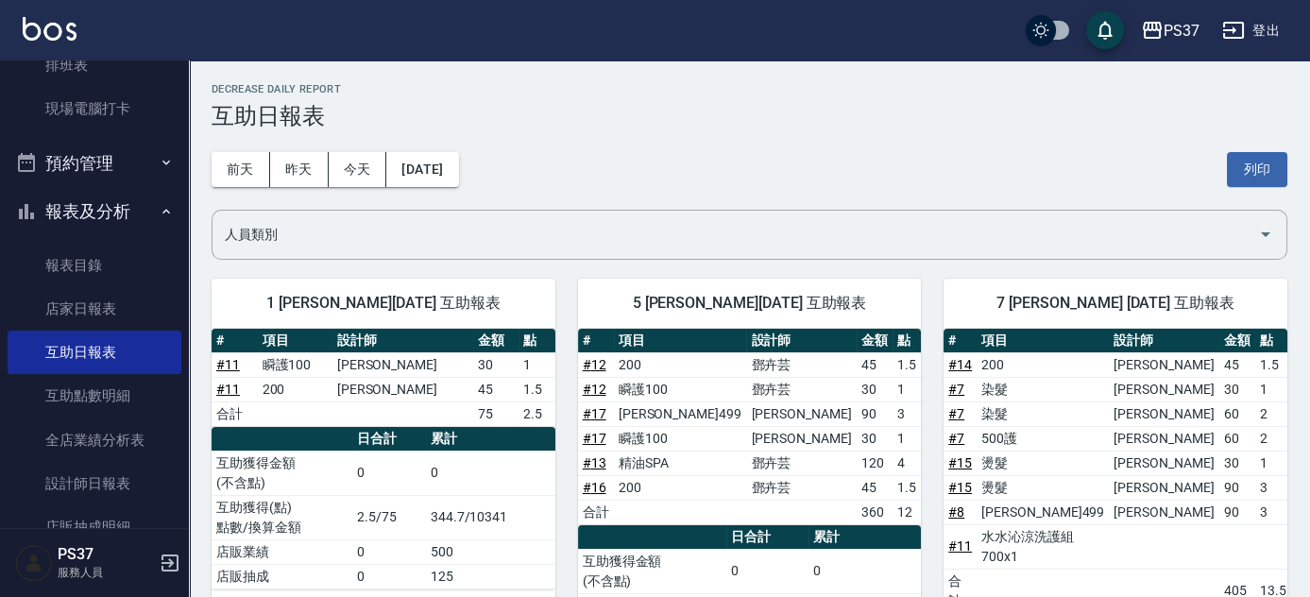
click at [88, 210] on button "報表及分析" at bounding box center [95, 211] width 174 height 49
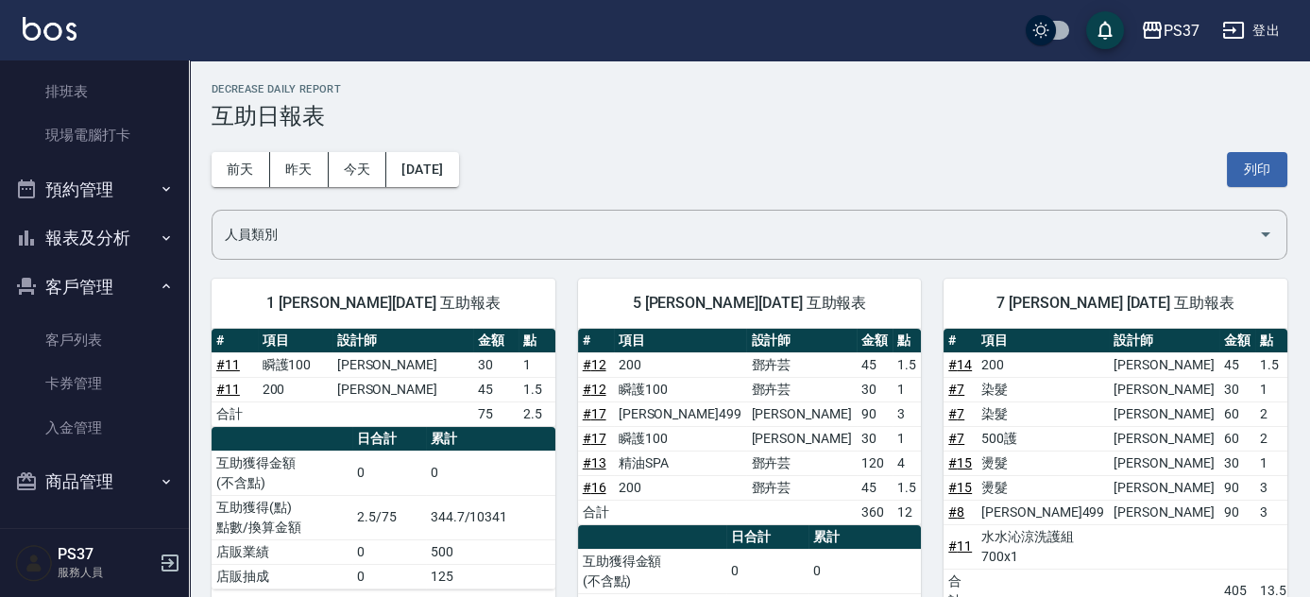
scroll to position [316, 0]
click at [80, 329] on link "客戶列表" at bounding box center [95, 339] width 174 height 43
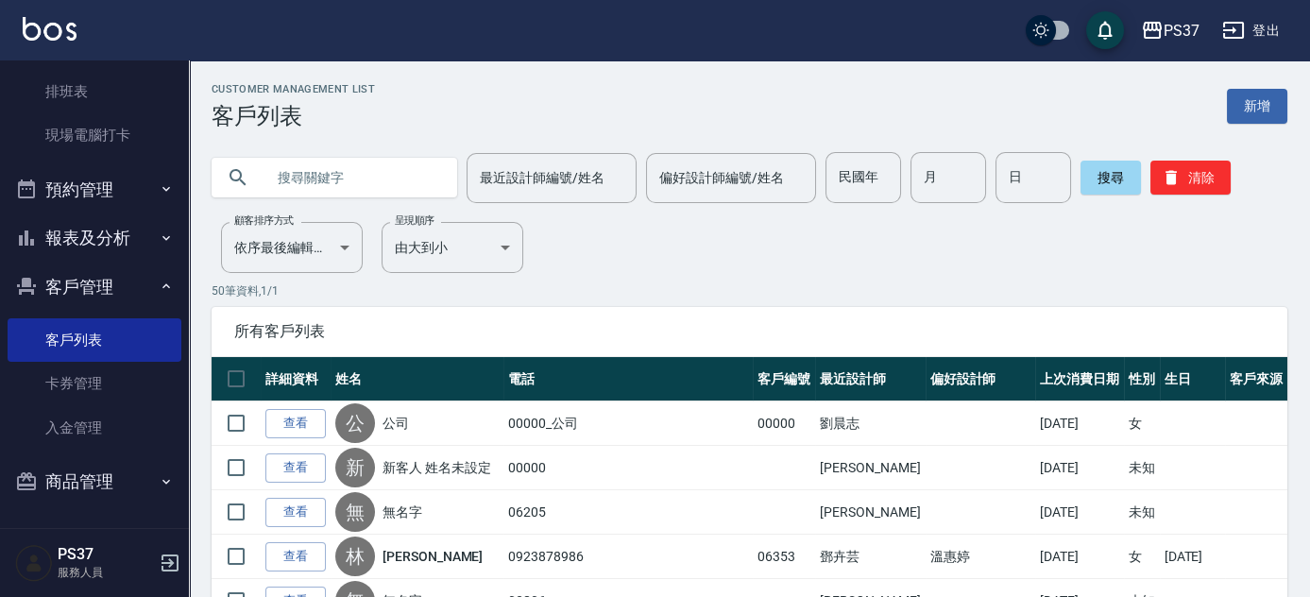
click at [723, 289] on p "50 筆資料, 1 / 1" at bounding box center [750, 290] width 1076 height 17
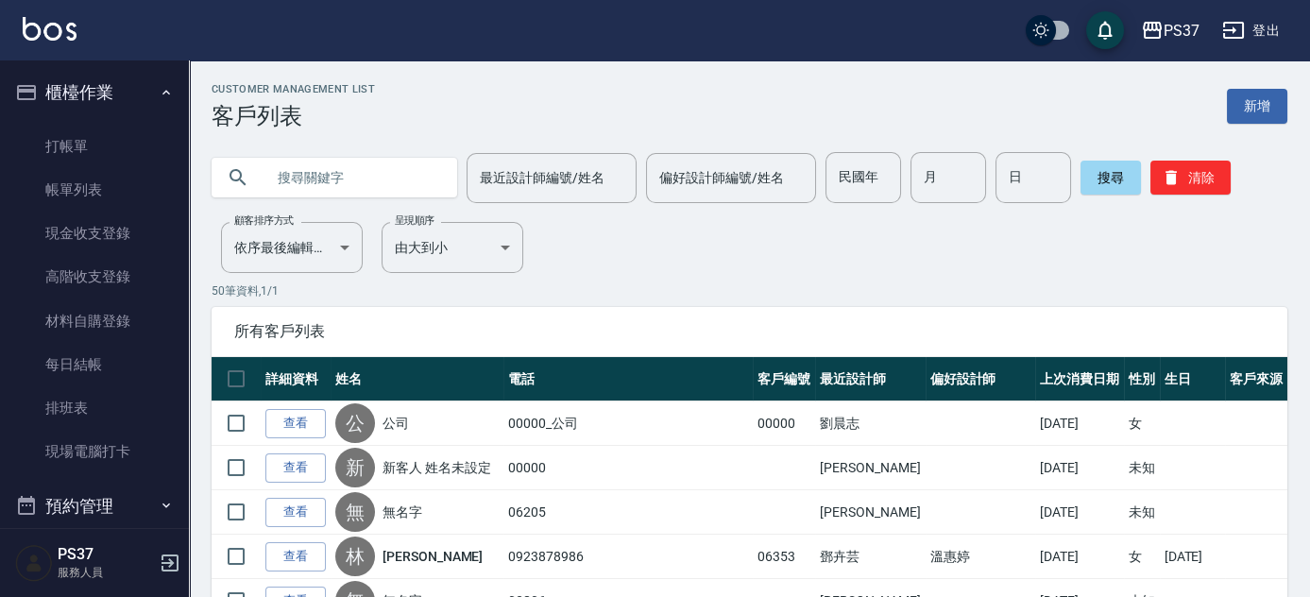
click at [861, 165] on div "民國年 民國年" at bounding box center [864, 177] width 76 height 51
click at [775, 297] on p "50 筆資料, 1 / 1" at bounding box center [750, 290] width 1076 height 17
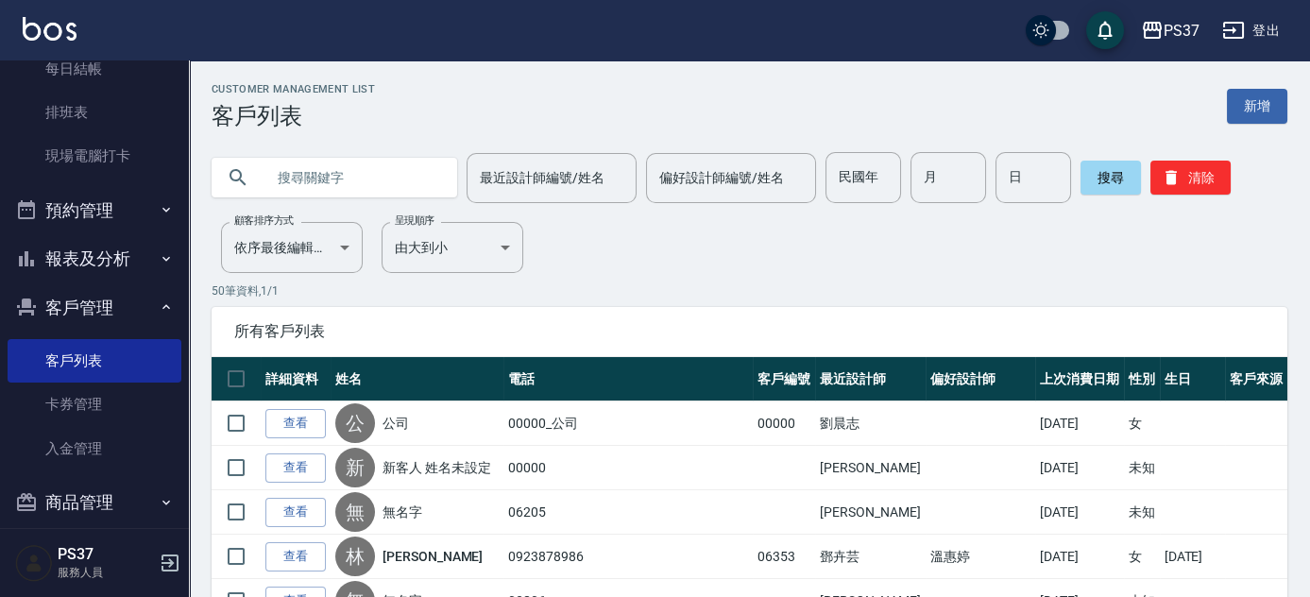
scroll to position [316, 0]
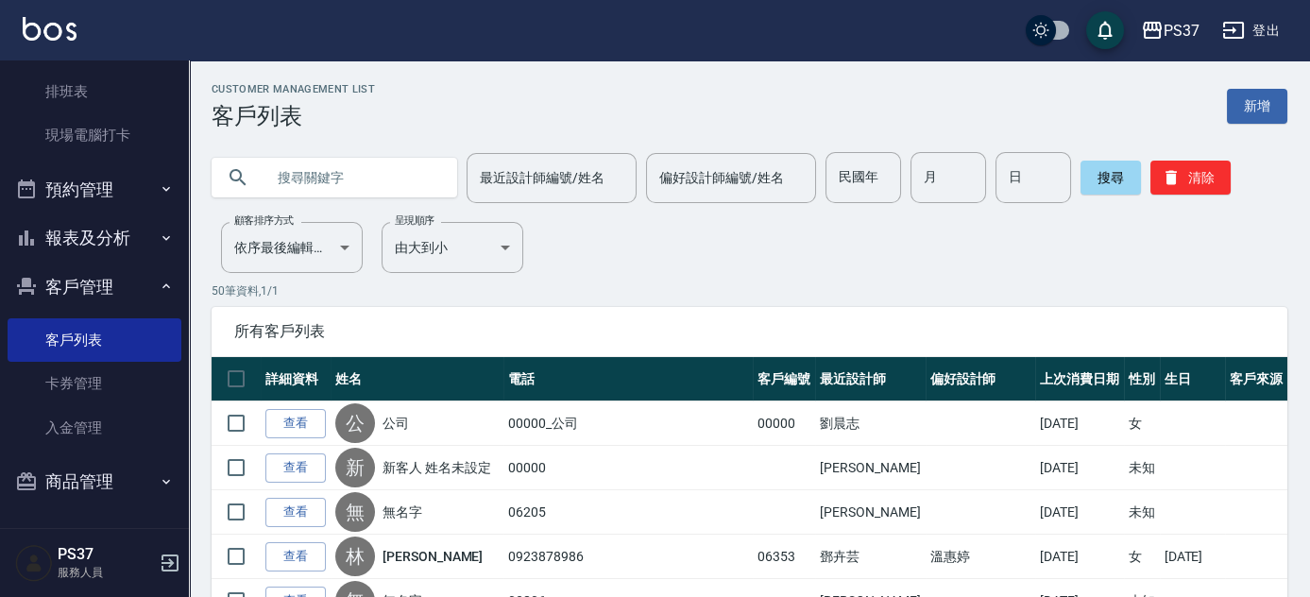
click at [115, 243] on button "報表及分析" at bounding box center [95, 237] width 174 height 49
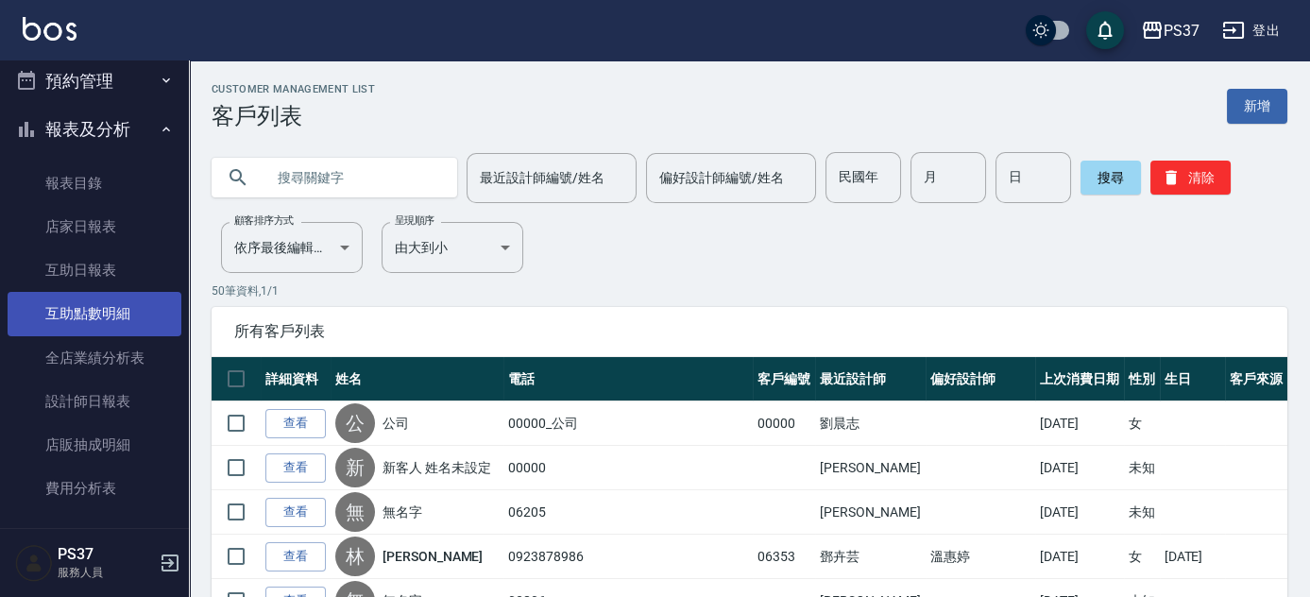
scroll to position [488, 0]
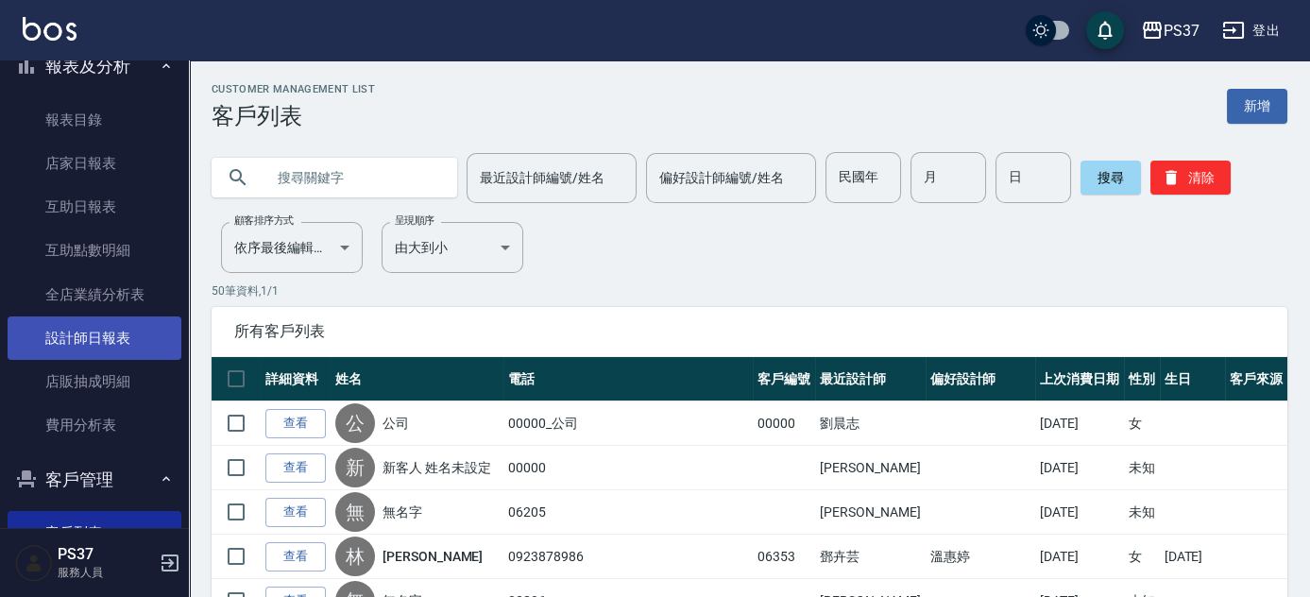
click at [73, 322] on link "設計師日報表" at bounding box center [95, 337] width 174 height 43
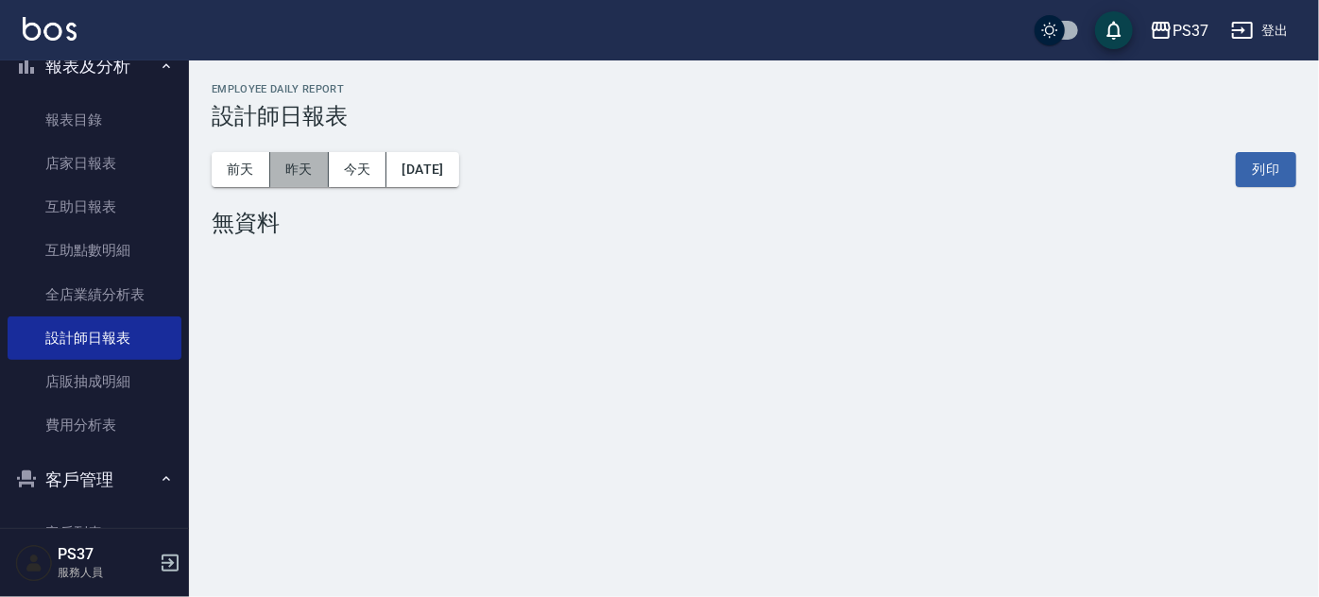
click at [309, 176] on button "昨天" at bounding box center [299, 169] width 59 height 35
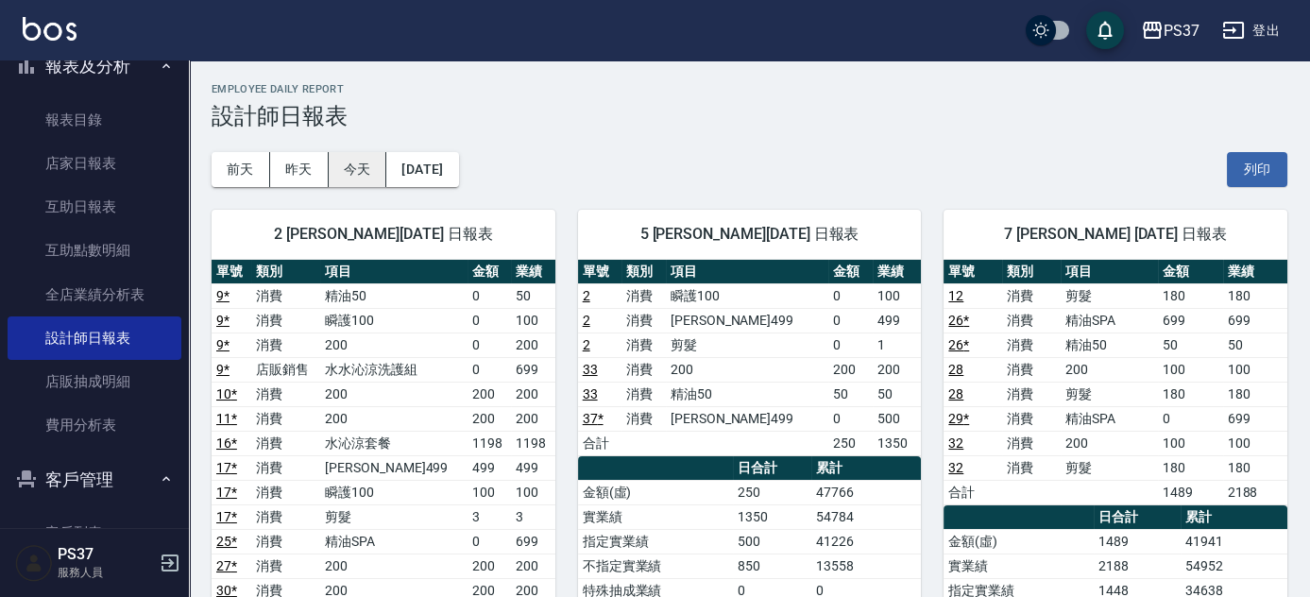
click at [370, 168] on button "今天" at bounding box center [358, 169] width 59 height 35
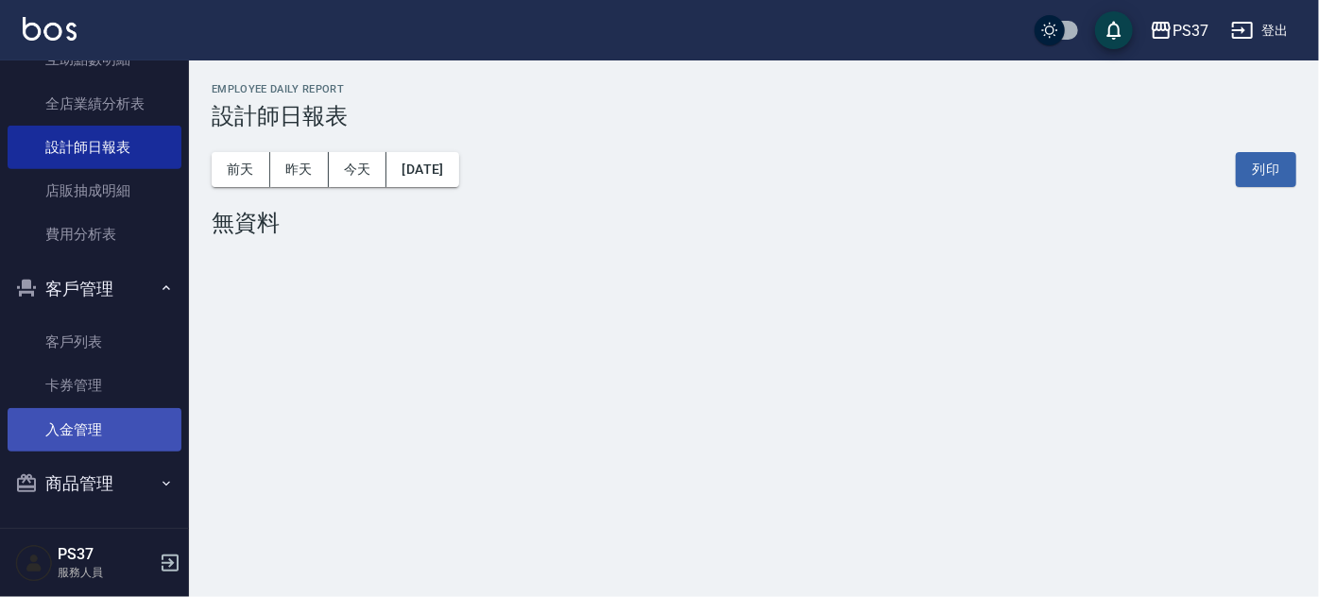
scroll to position [680, 0]
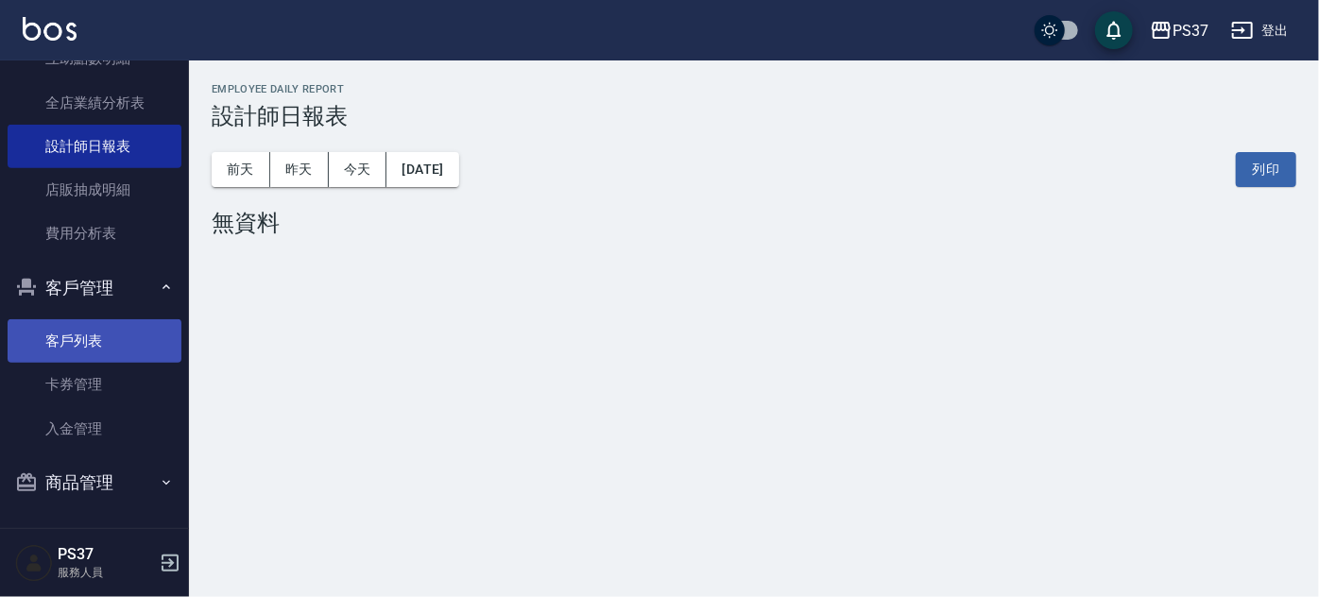
click at [89, 340] on link "客戶列表" at bounding box center [95, 340] width 174 height 43
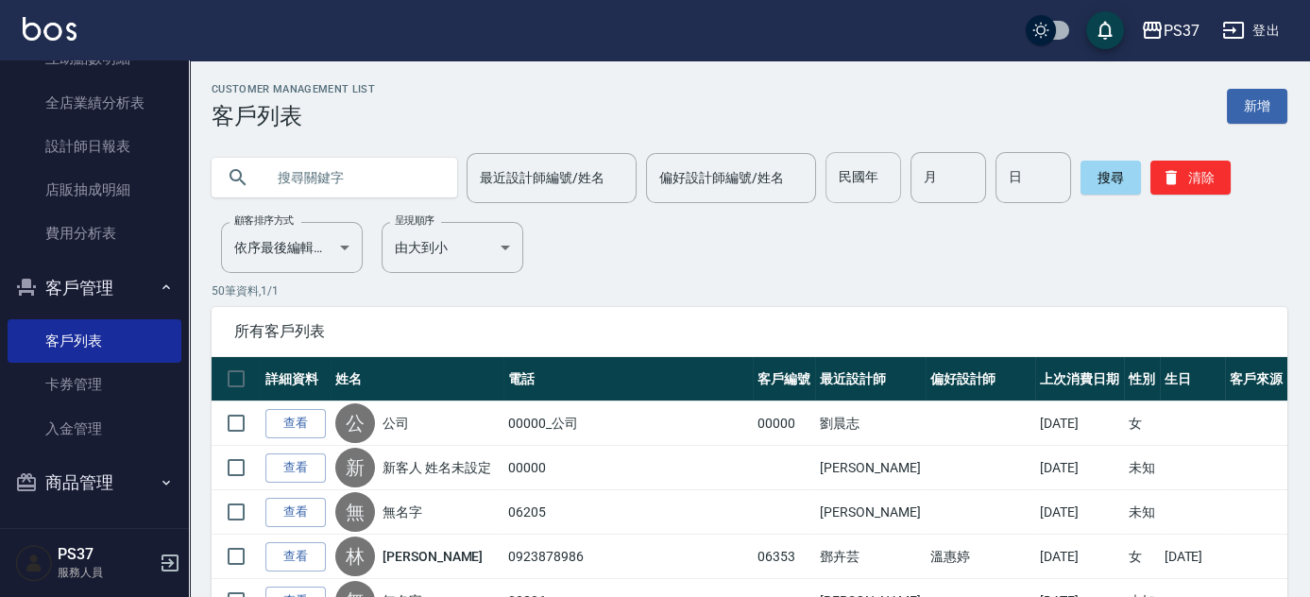
click at [861, 179] on input "民國年" at bounding box center [864, 177] width 76 height 51
type input "75"
type input "6"
type input "18"
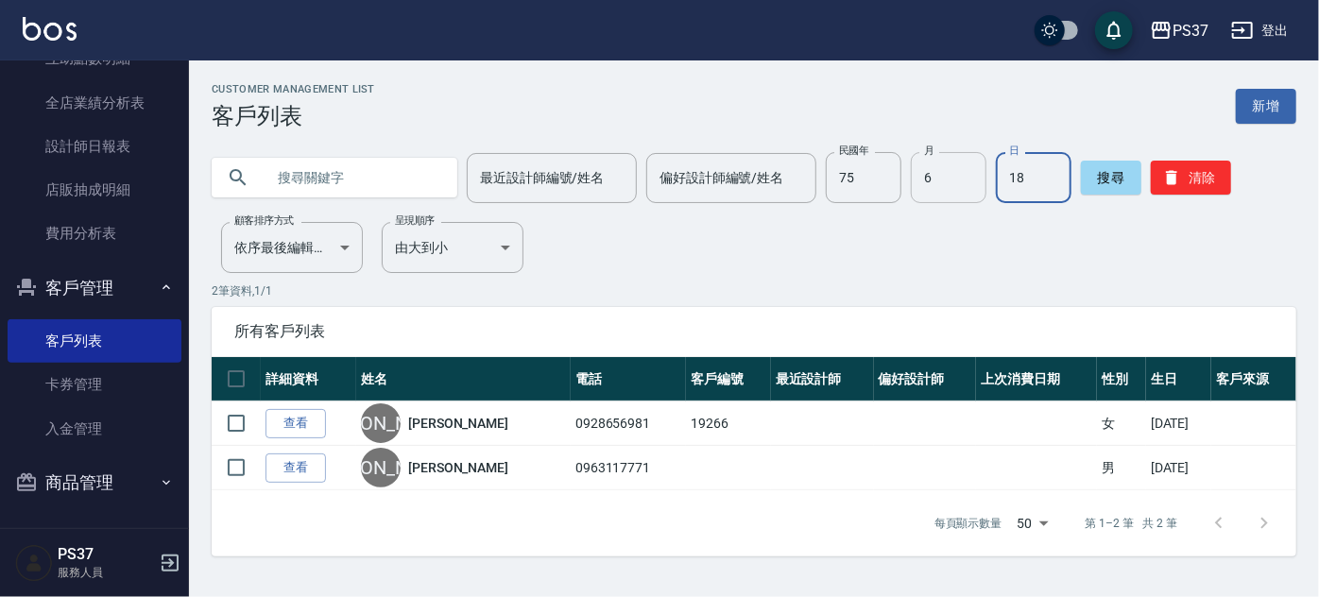
click at [947, 186] on input "6" at bounding box center [949, 177] width 76 height 51
type input "12"
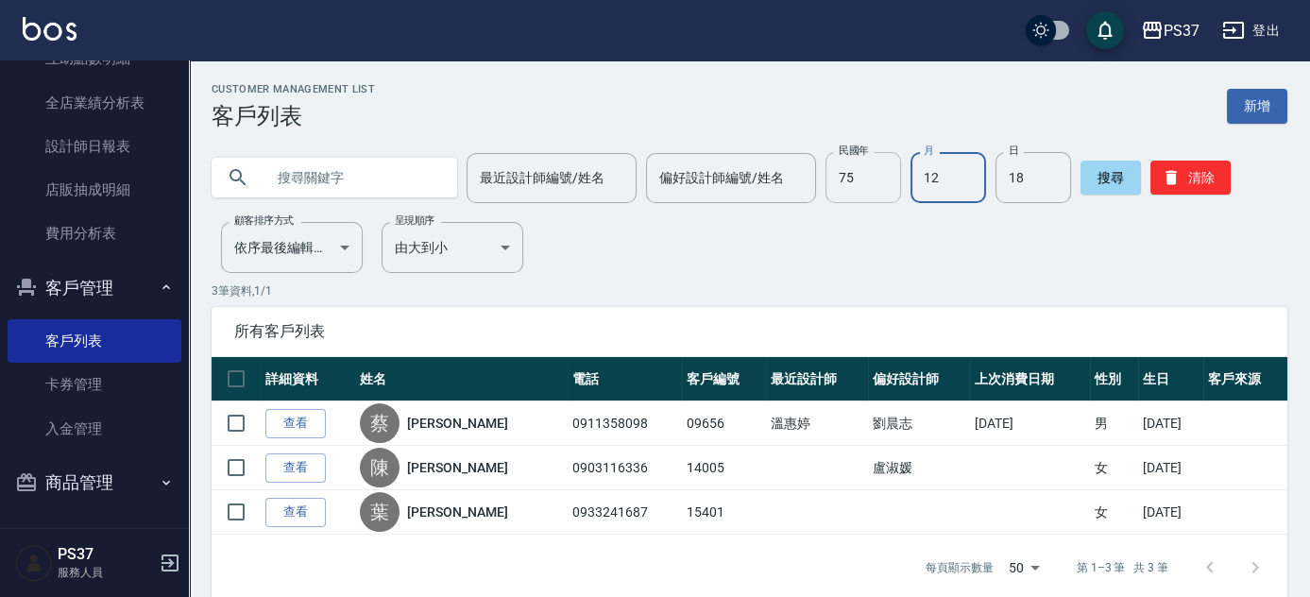
click at [879, 171] on input "75" at bounding box center [864, 177] width 76 height 51
type input "82"
type input "10"
type input "07"
